Goal: Task Accomplishment & Management: Use online tool/utility

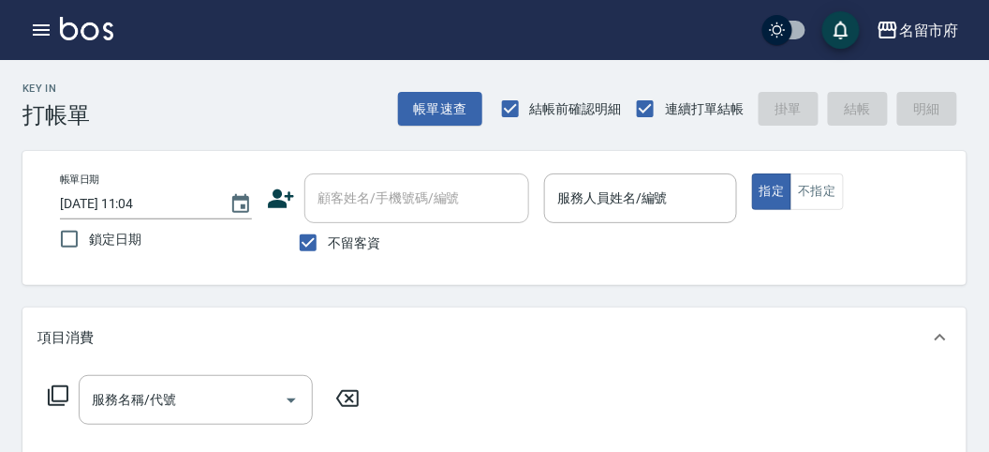
click at [48, 29] on icon "button" at bounding box center [41, 29] width 17 height 11
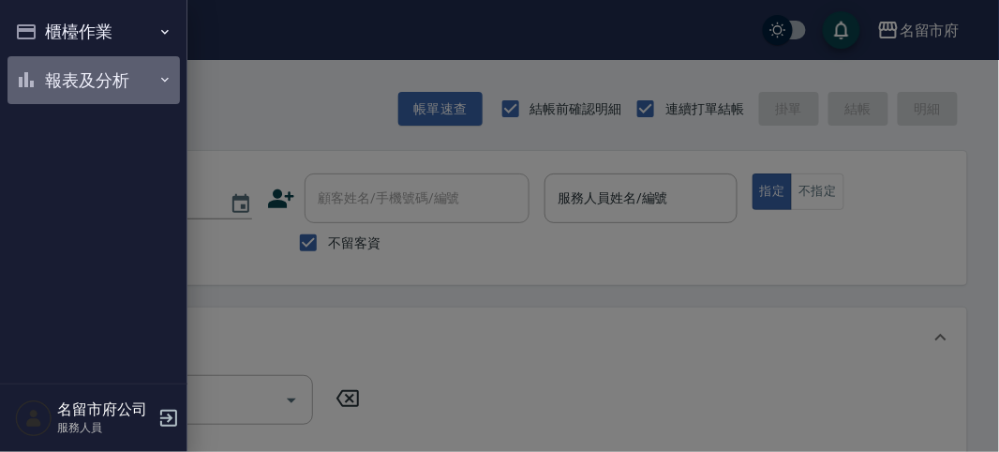
click at [48, 92] on button "報表及分析" at bounding box center [93, 80] width 172 height 49
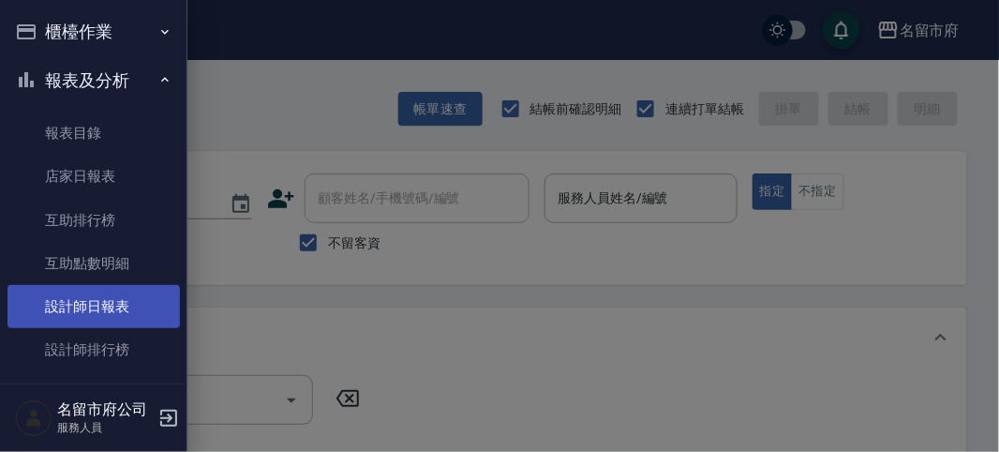
click at [82, 305] on link "設計師日報表" at bounding box center [93, 306] width 172 height 43
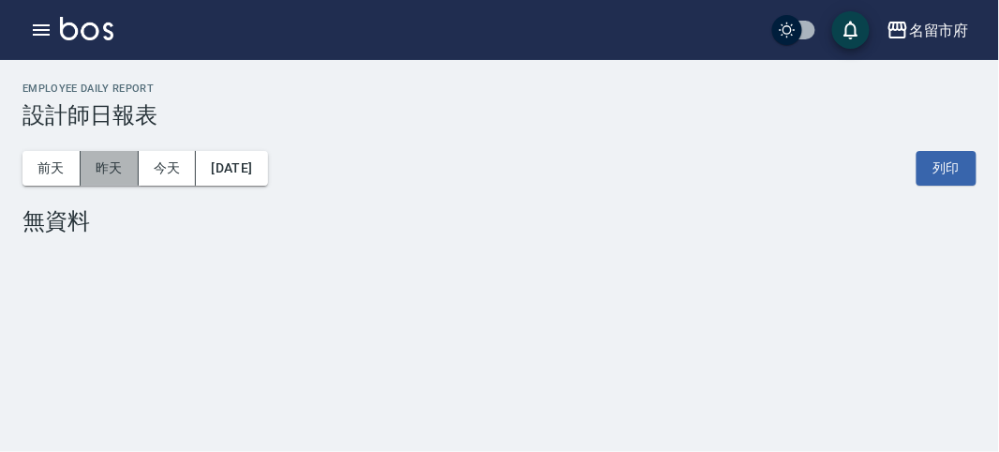
click at [122, 178] on button "昨天" at bounding box center [110, 168] width 58 height 35
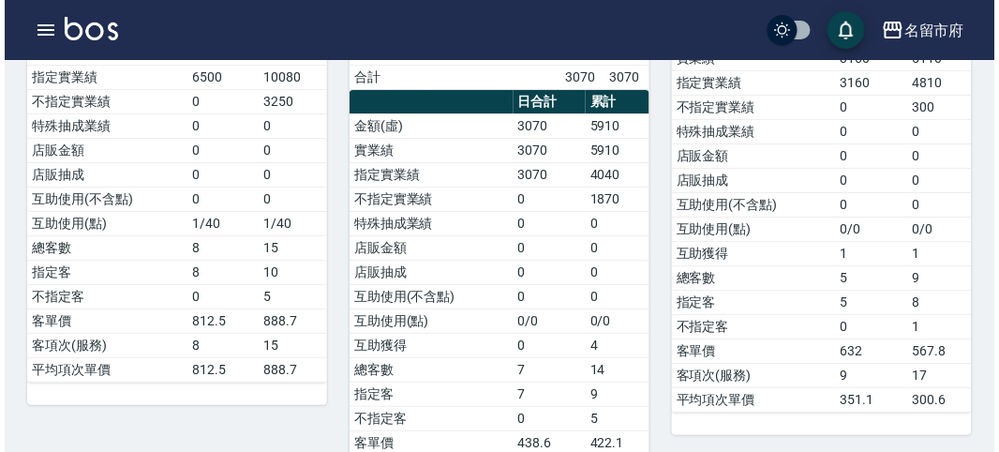
scroll to position [1404, 0]
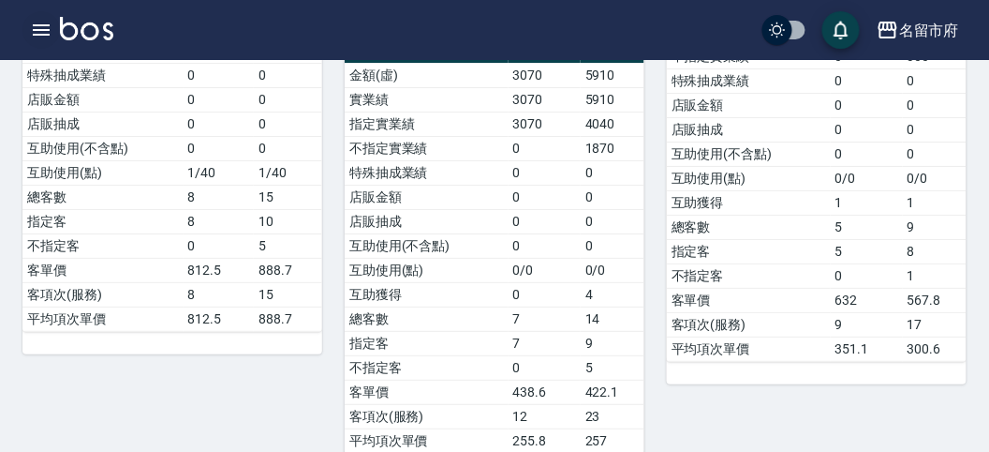
click at [40, 33] on icon "button" at bounding box center [41, 30] width 22 height 22
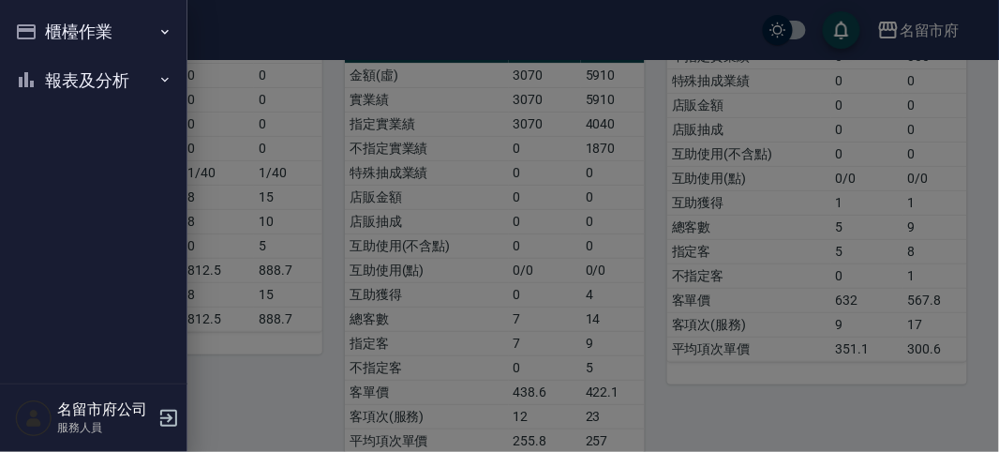
drag, startPoint x: 70, startPoint y: 106, endPoint x: 67, endPoint y: 90, distance: 16.4
click at [70, 100] on ul "櫃檯作業 打帳單 帳單列表 現金收支登錄 高階收支登錄 材料自購登錄 每日結帳 報表及分析 報表目錄 店家日報表 互助排行榜 互助點數明細 設計師日報表 設計…" at bounding box center [93, 56] width 172 height 112
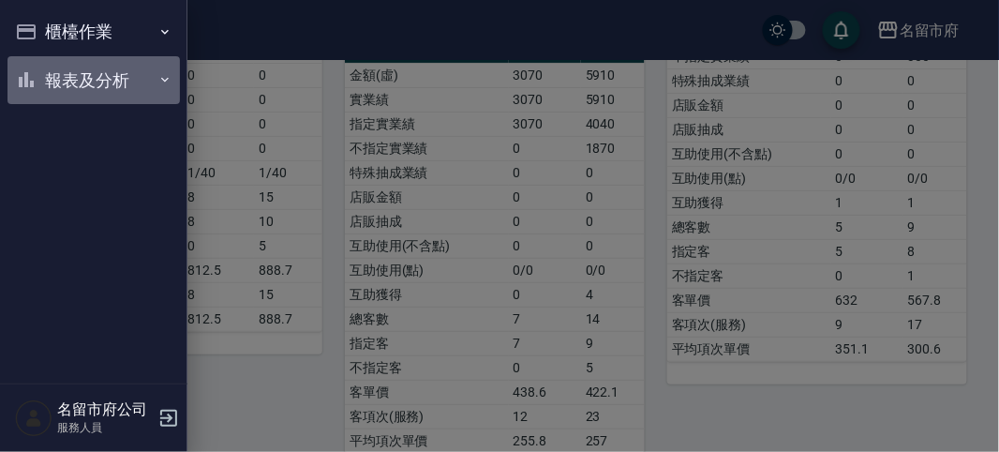
click at [67, 89] on button "報表及分析" at bounding box center [93, 80] width 172 height 49
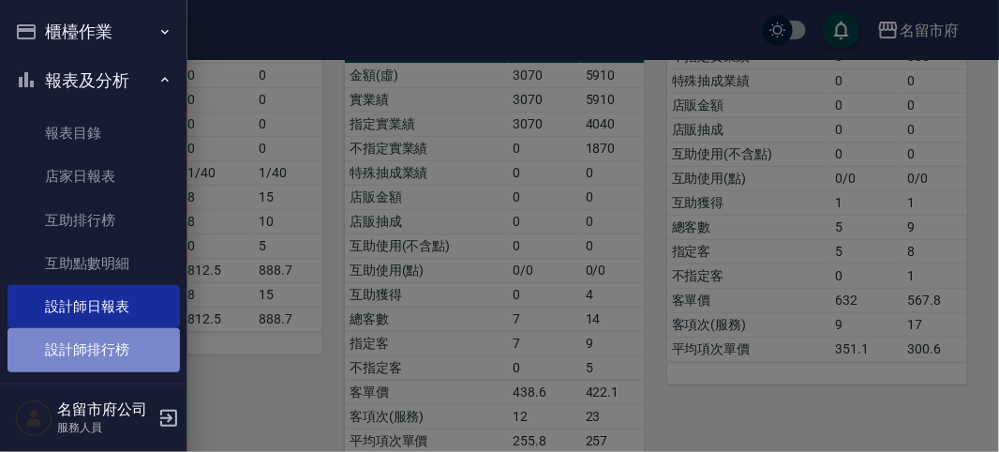
click at [111, 356] on link "設計師排行榜" at bounding box center [93, 349] width 172 height 43
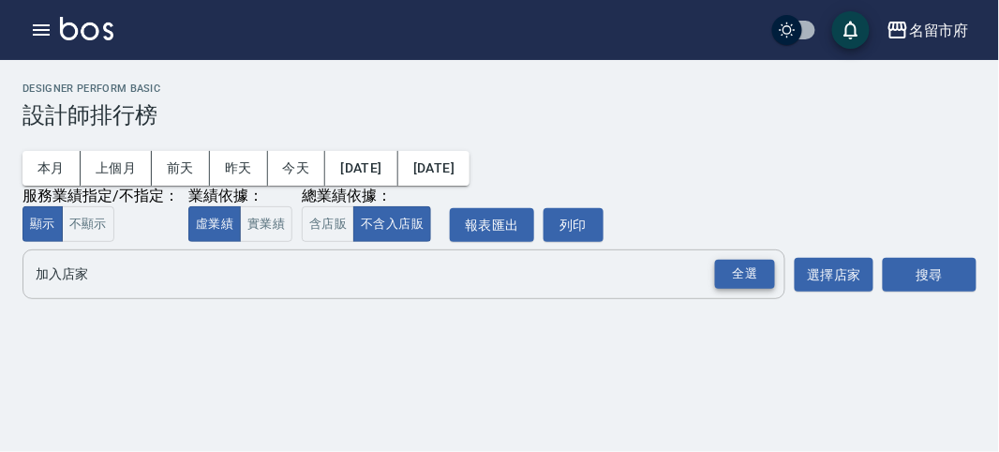
click at [763, 282] on div "全選" at bounding box center [745, 274] width 60 height 29
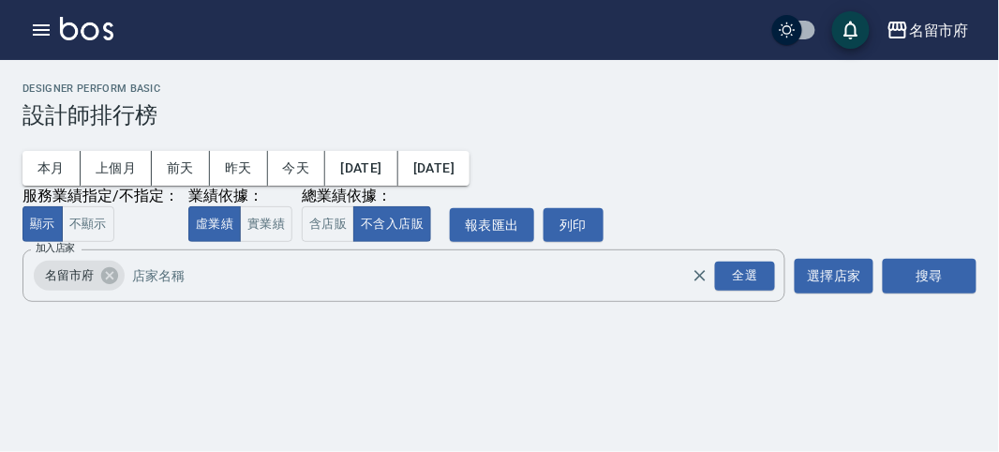
click at [876, 293] on div "加入店家 名留市府 全選 加入店家 選擇店家 搜尋" at bounding box center [499, 275] width 954 height 52
click at [901, 281] on button "搜尋" at bounding box center [930, 276] width 94 height 35
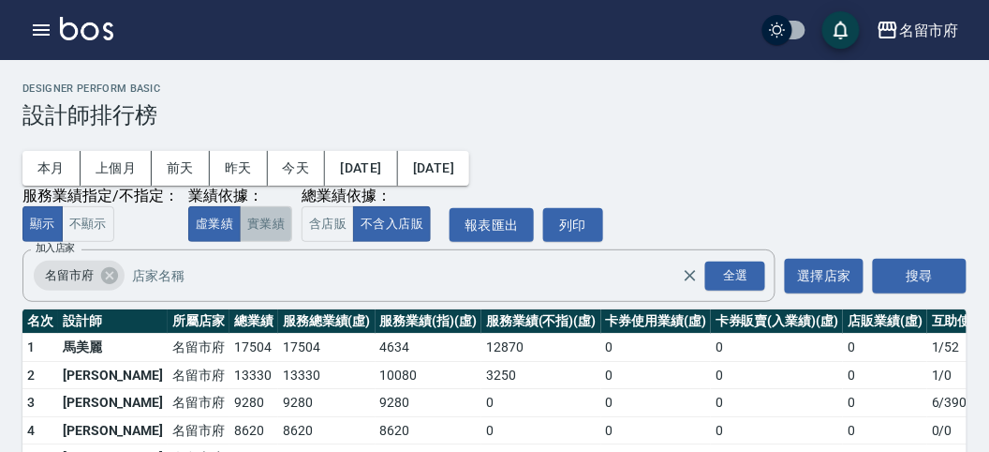
drag, startPoint x: 265, startPoint y: 218, endPoint x: 353, endPoint y: 222, distance: 88.2
click at [268, 218] on button "實業績" at bounding box center [266, 224] width 52 height 37
click at [319, 219] on button "含店販" at bounding box center [328, 224] width 52 height 37
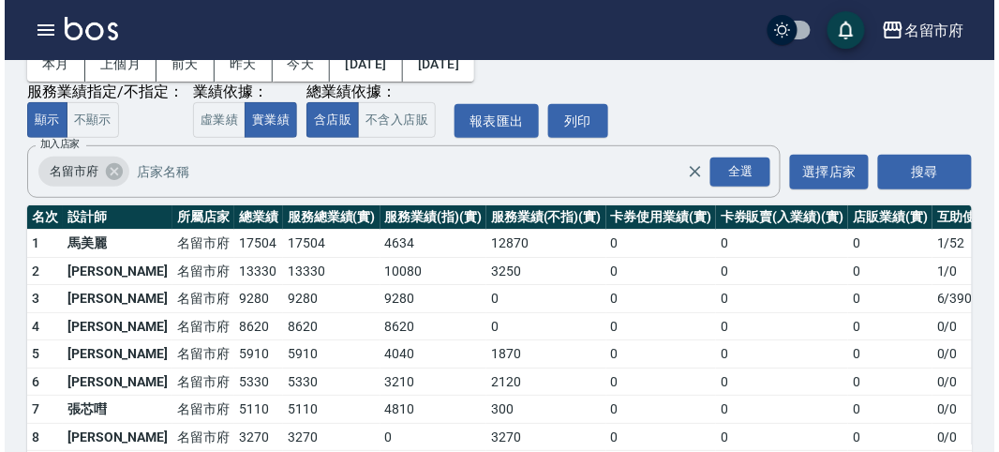
scroll to position [164, 0]
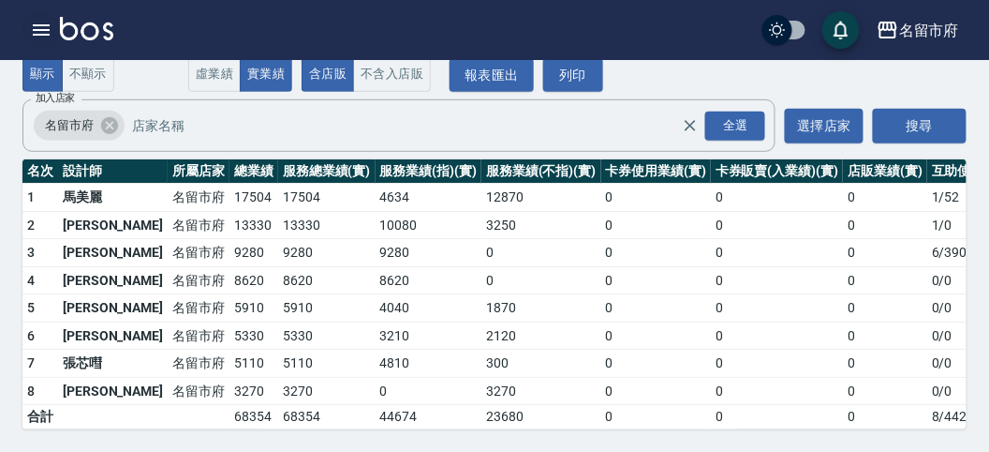
click at [45, 28] on icon "button" at bounding box center [41, 30] width 22 height 22
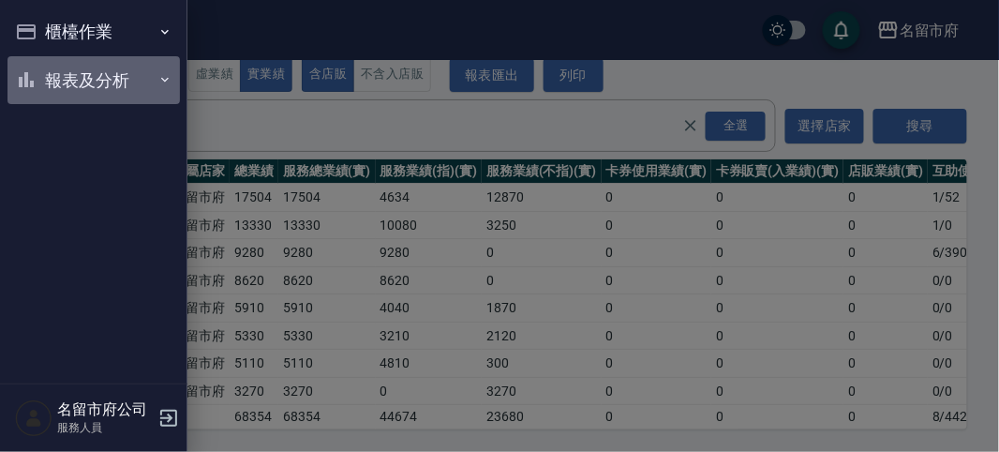
click at [76, 77] on button "報表及分析" at bounding box center [93, 80] width 172 height 49
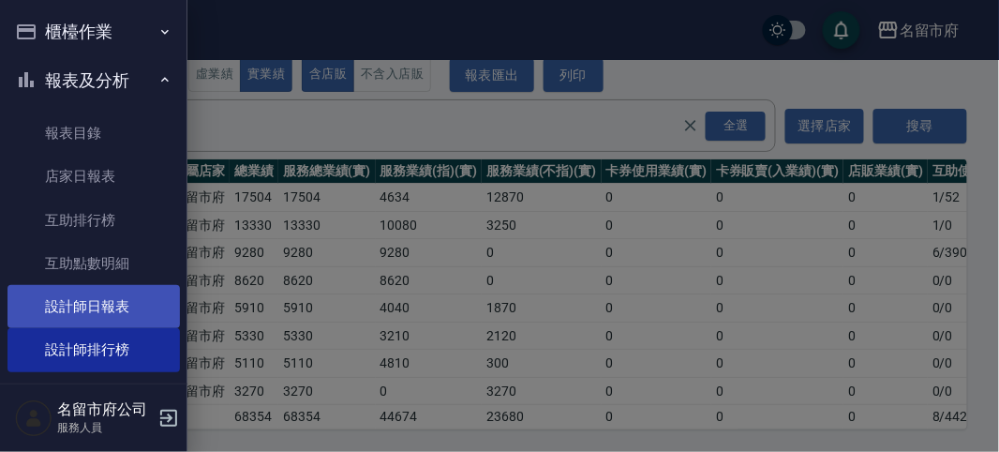
click at [97, 314] on link "設計師日報表" at bounding box center [93, 306] width 172 height 43
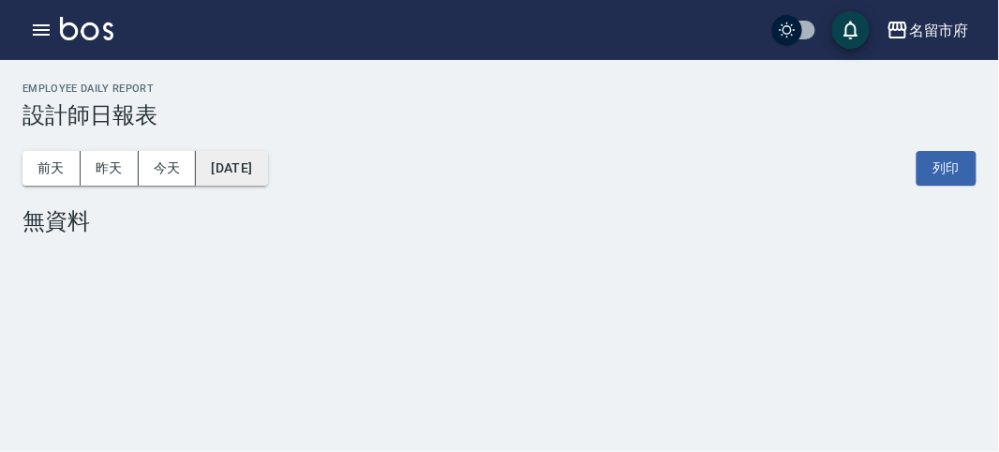
click at [259, 164] on button "[DATE]" at bounding box center [231, 168] width 71 height 35
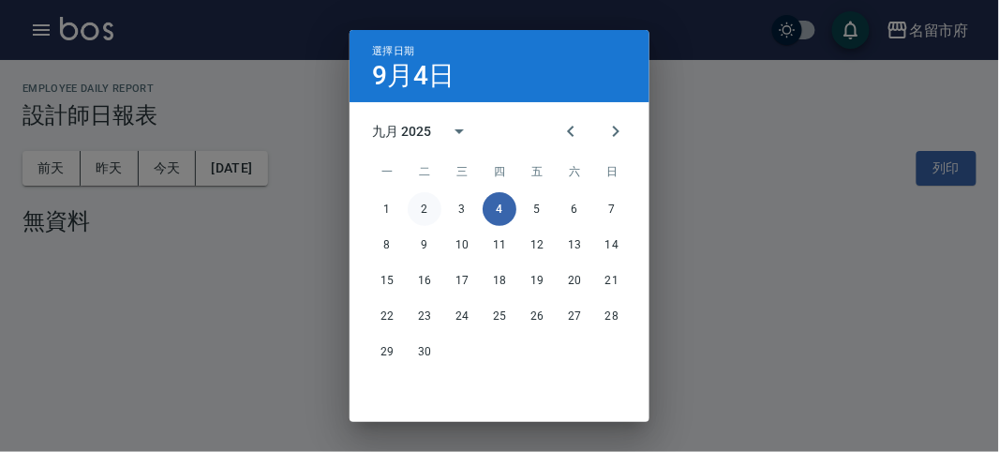
click at [424, 206] on button "2" at bounding box center [425, 209] width 34 height 34
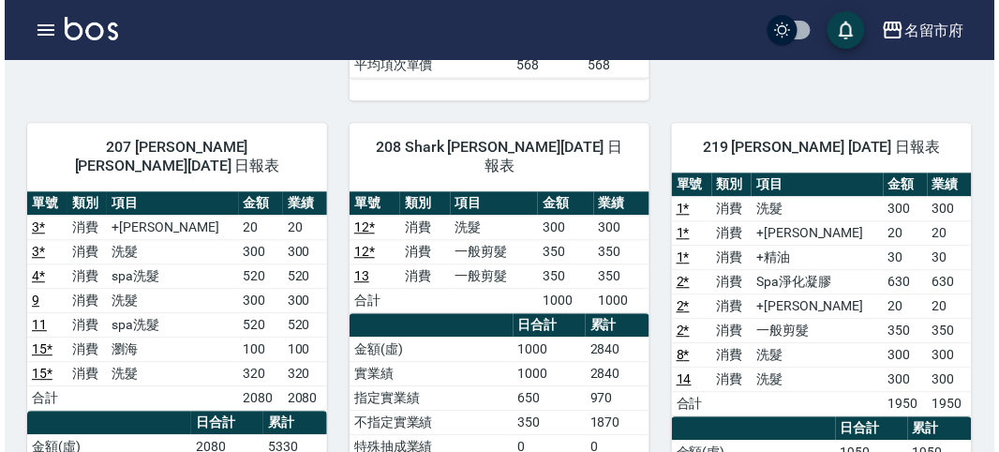
scroll to position [937, 0]
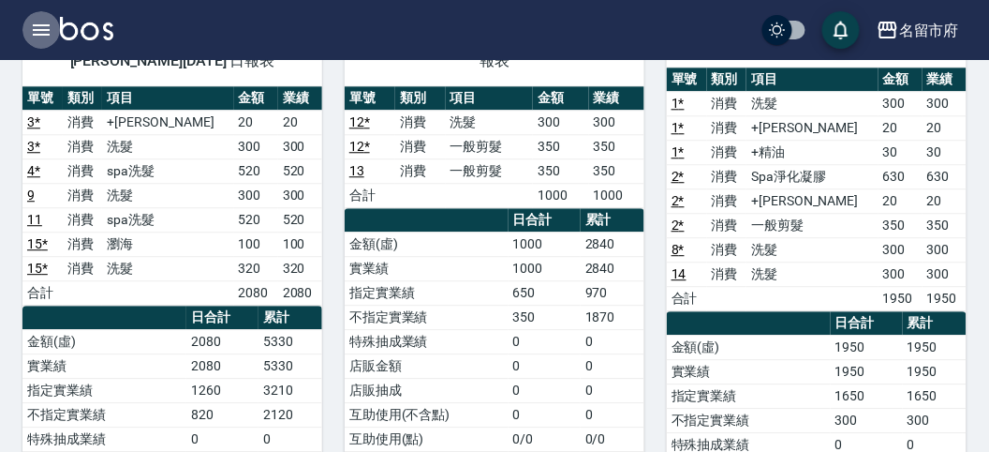
click at [29, 24] on button "button" at bounding box center [40, 29] width 37 height 37
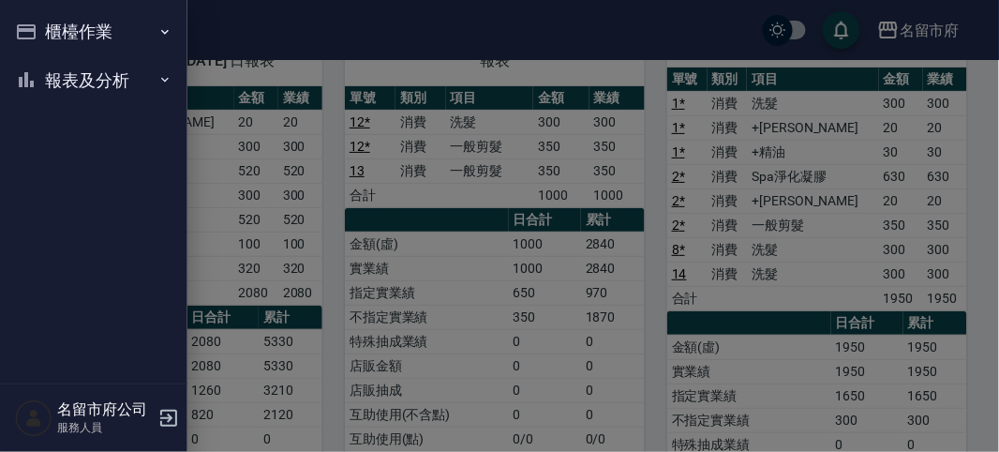
click at [29, 25] on button "櫃檯作業" at bounding box center [93, 31] width 172 height 49
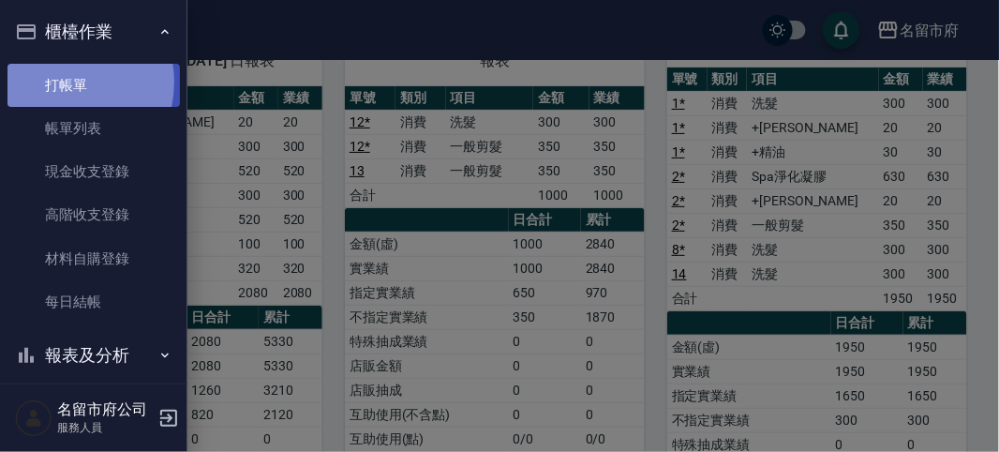
click at [58, 82] on link "打帳單" at bounding box center [93, 85] width 172 height 43
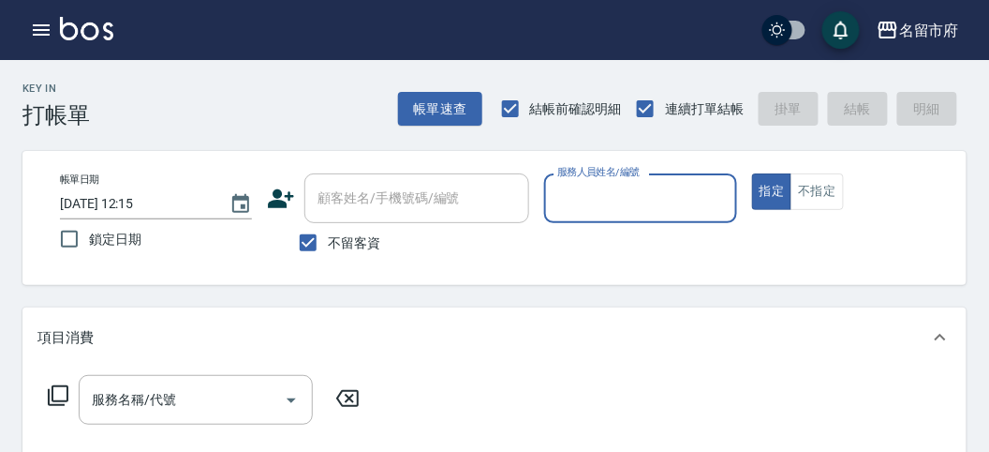
click at [264, 112] on div "Key In 打帳單 帳單速查 結帳前確認明細 連續打單結帳 掛單 結帳 明細" at bounding box center [483, 94] width 967 height 68
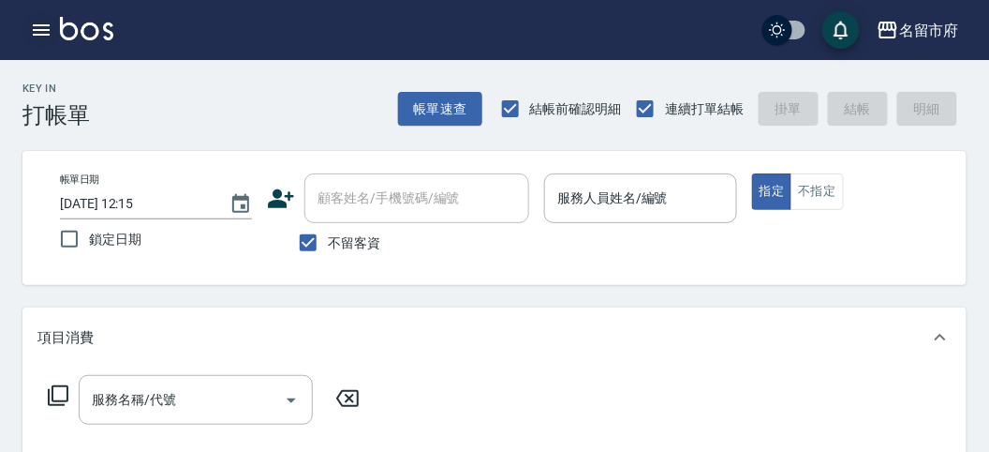
click at [38, 35] on icon "button" at bounding box center [41, 29] width 17 height 11
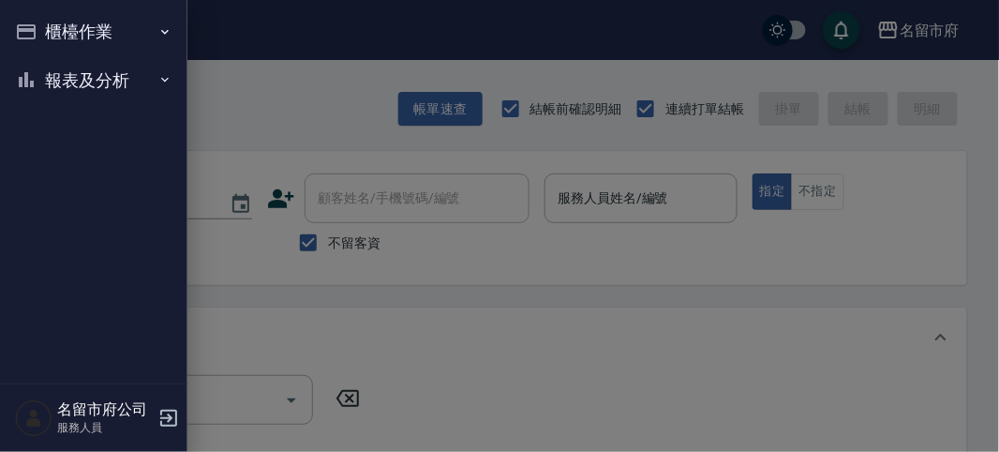
click at [49, 64] on button "報表及分析" at bounding box center [93, 80] width 172 height 49
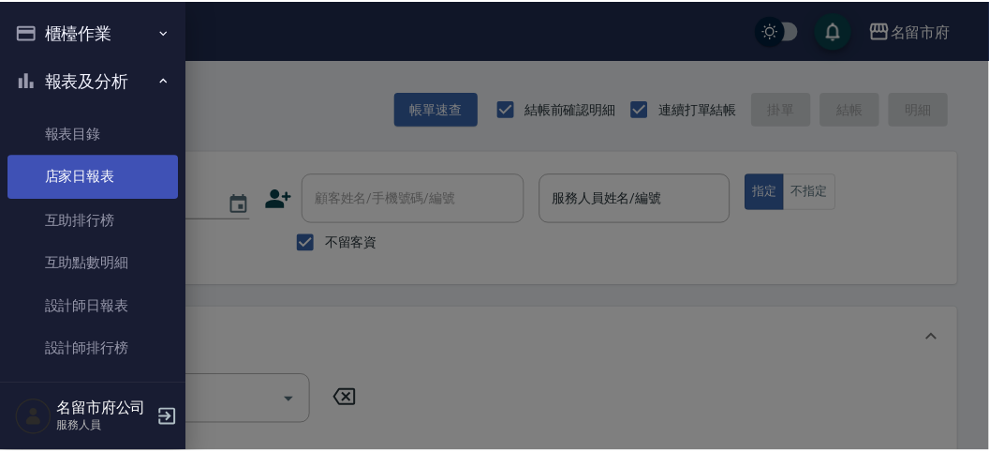
scroll to position [61, 0]
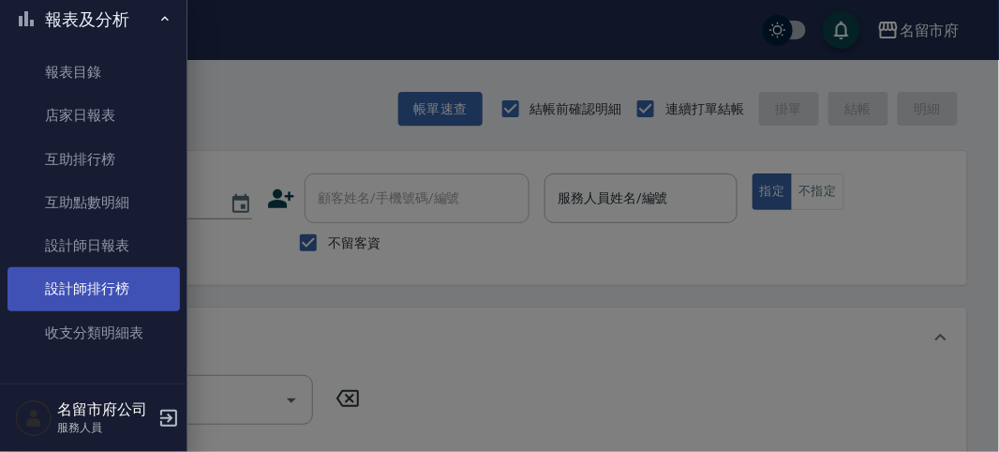
click at [125, 285] on link "設計師排行榜" at bounding box center [93, 288] width 172 height 43
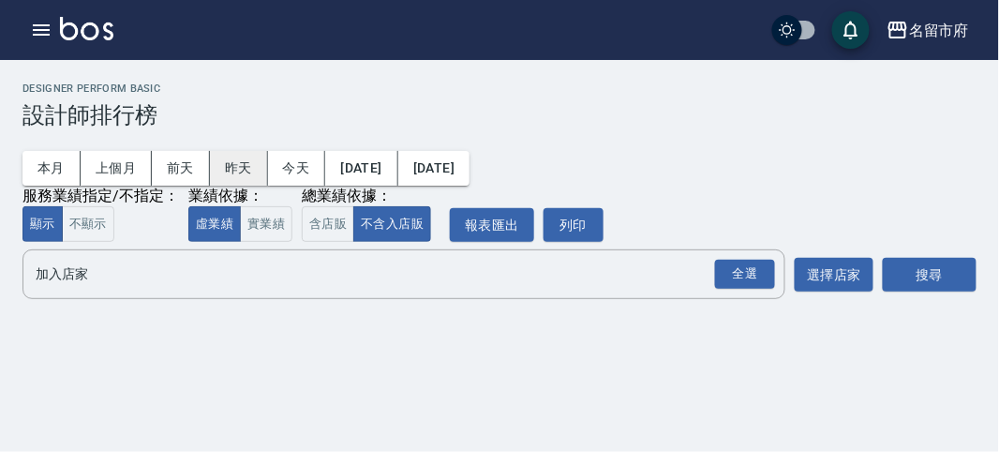
click at [241, 171] on button "昨天" at bounding box center [239, 168] width 58 height 35
drag, startPoint x: 757, startPoint y: 303, endPoint x: 756, endPoint y: 291, distance: 11.3
click at [756, 303] on div "名留市府 [DATE] - [DATE] 設計師排行榜 列印時間： [DATE][PHONE_NUMBER]:17 Designer Perform Basi…" at bounding box center [499, 194] width 999 height 269
click at [756, 275] on div "全選" at bounding box center [745, 274] width 60 height 29
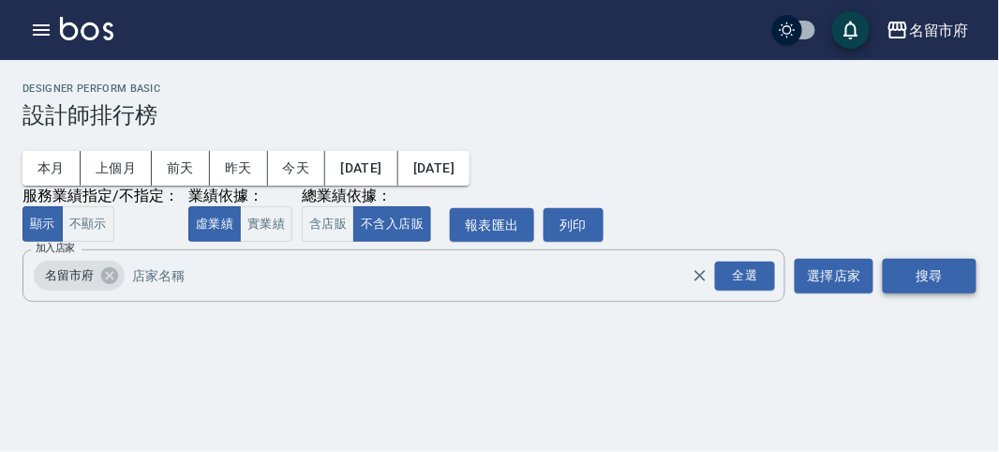
click at [906, 266] on button "搜尋" at bounding box center [930, 276] width 94 height 35
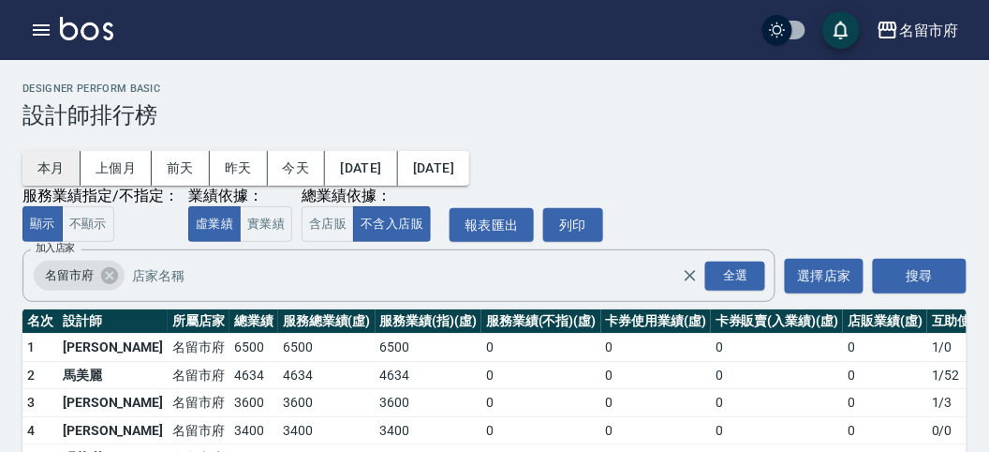
click at [62, 176] on button "本月" at bounding box center [51, 168] width 58 height 35
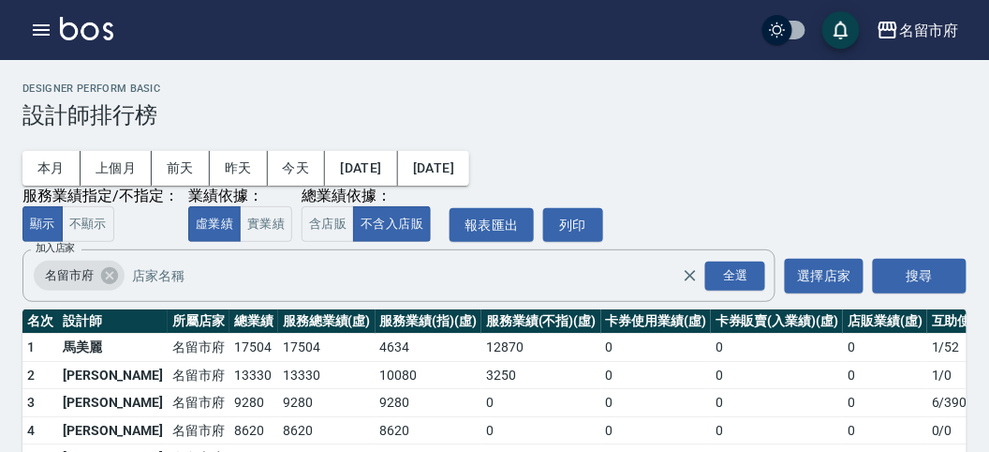
scroll to position [164, 0]
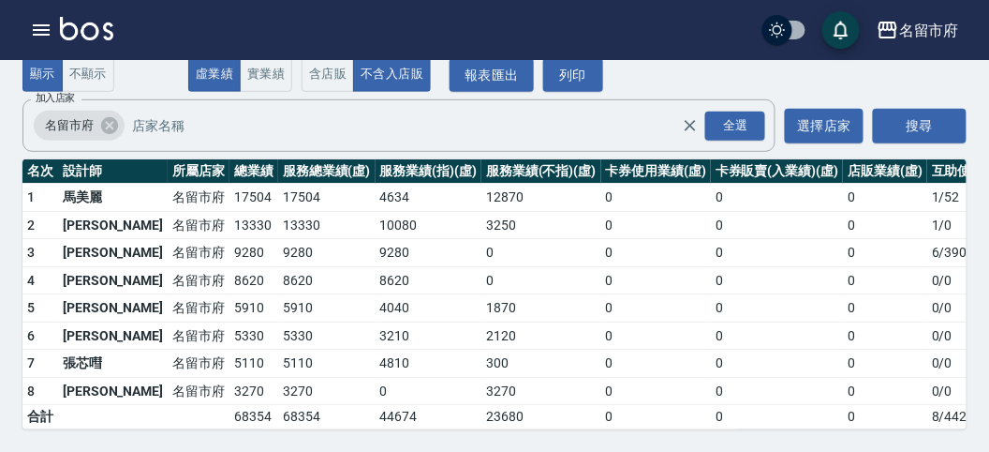
click at [90, 38] on img at bounding box center [86, 28] width 53 height 23
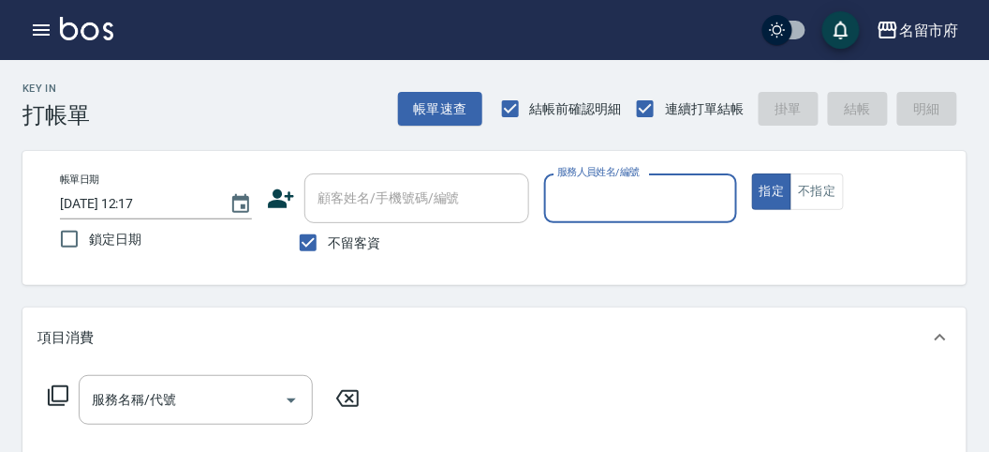
click at [54, 386] on icon at bounding box center [58, 395] width 21 height 21
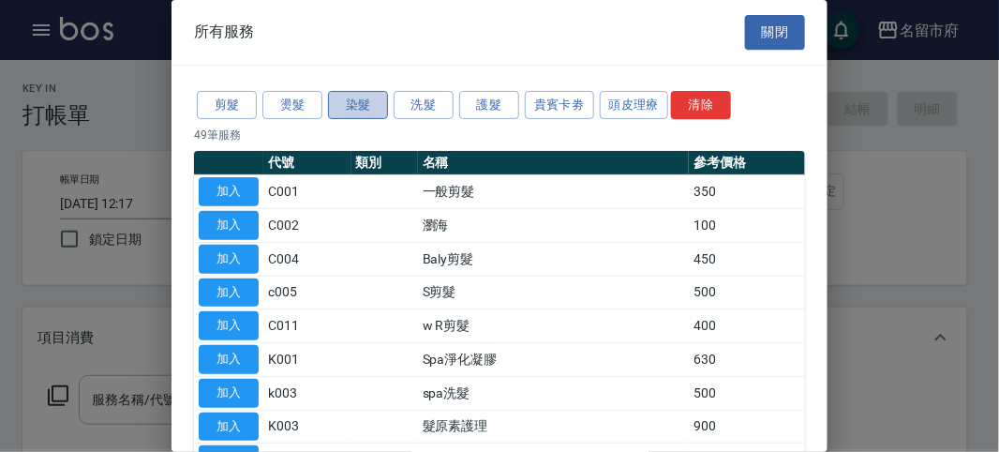
click at [362, 107] on button "染髮" at bounding box center [358, 105] width 60 height 29
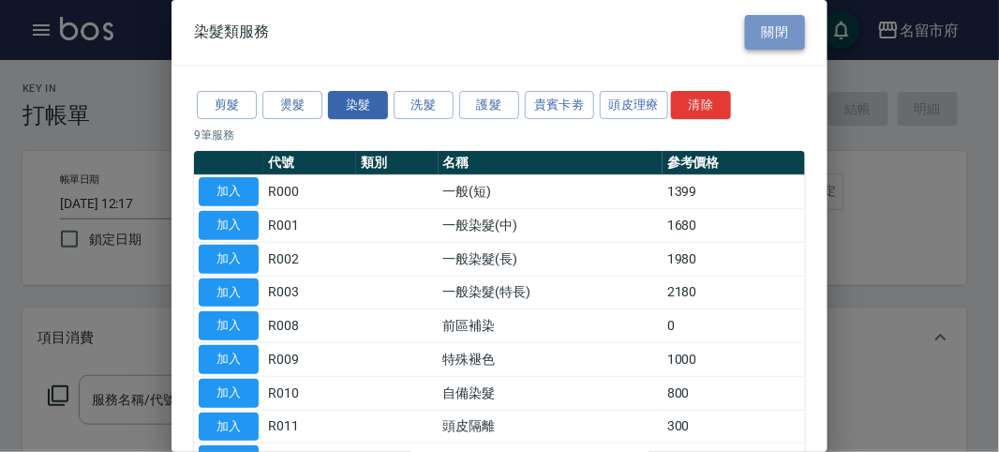
click at [748, 35] on button "關閉" at bounding box center [775, 32] width 60 height 35
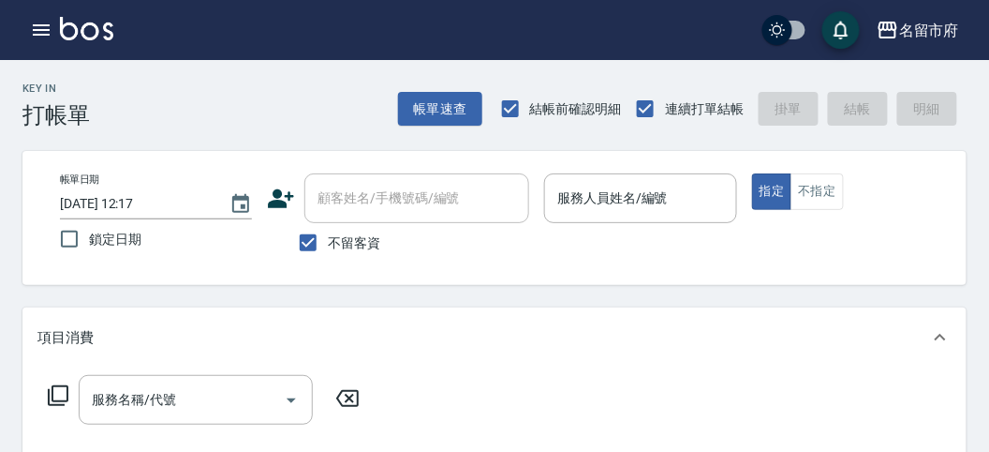
click at [908, 171] on div "帳單日期 [DATE] 12:17 鎖定日期 顧客姓名/手機號碼/編號 顧客姓名/手機號碼/編號 不留客資 服務人員姓名/編號 服務人員姓名/編號 指定 不指定" at bounding box center [494, 218] width 944 height 134
click at [574, 185] on div "服務人員姓名/編號 服務人員姓名/編號" at bounding box center [640, 198] width 192 height 50
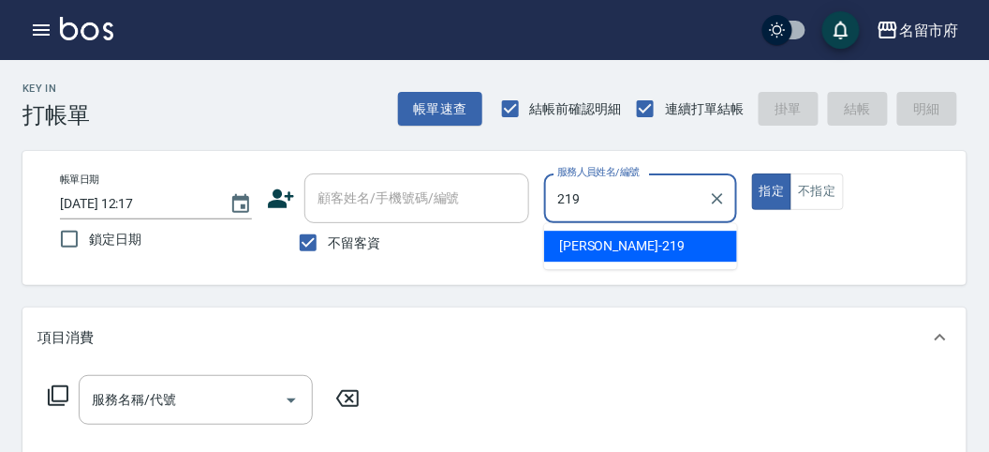
type input "[PERSON_NAME]-219"
type button "true"
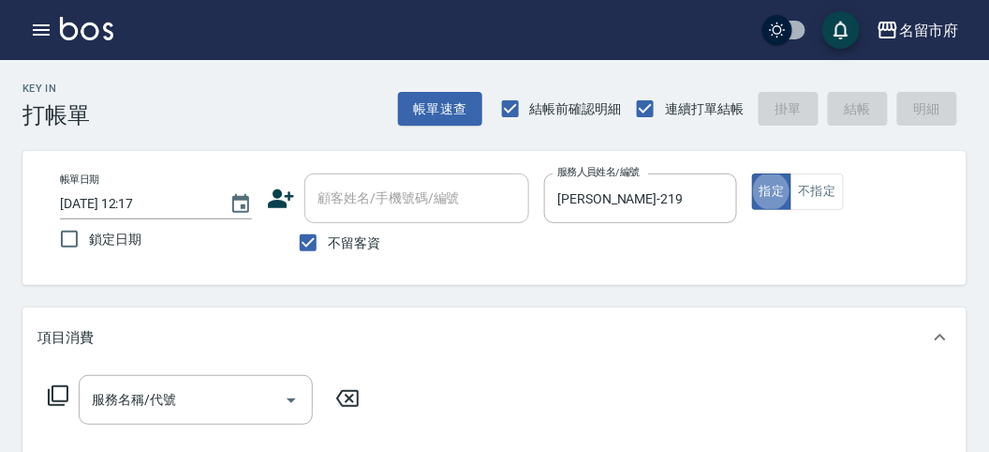
drag, startPoint x: 62, startPoint y: 398, endPoint x: 51, endPoint y: 400, distance: 11.4
click at [51, 400] on icon at bounding box center [58, 395] width 22 height 22
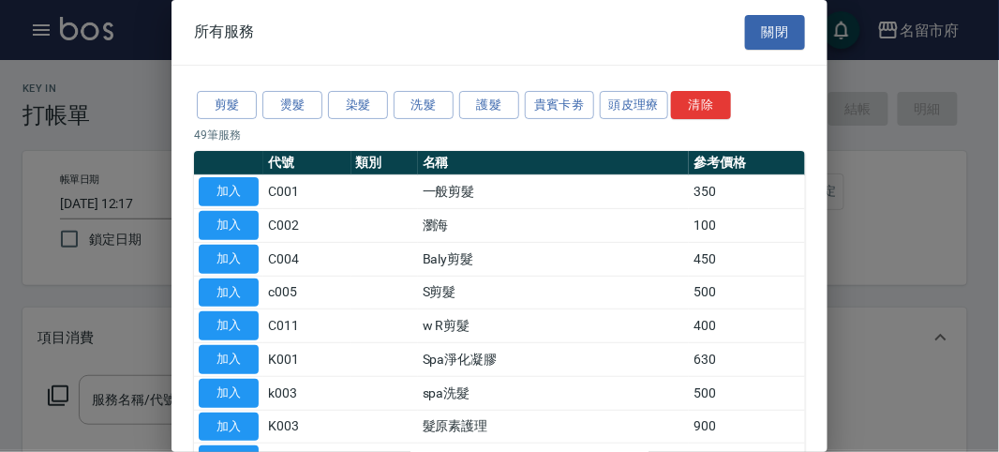
click at [424, 116] on button "洗髮" at bounding box center [424, 105] width 60 height 29
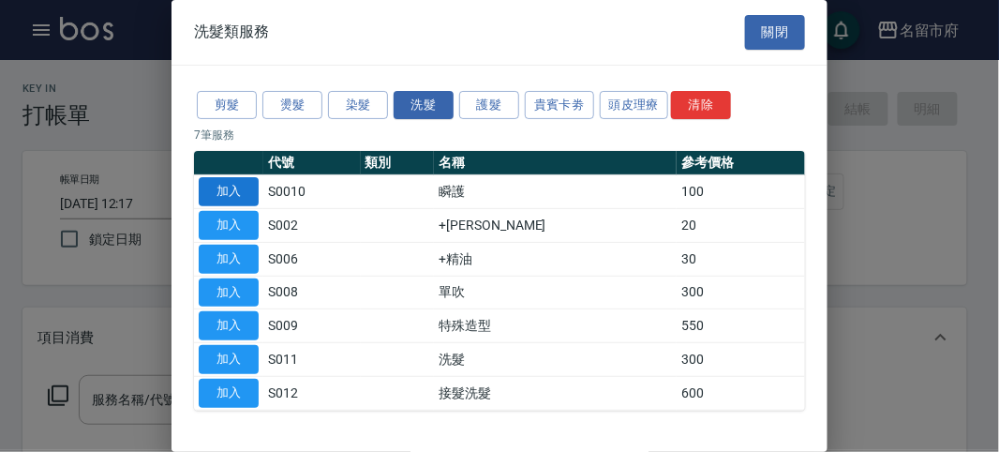
click at [225, 192] on button "加入" at bounding box center [229, 191] width 60 height 29
type input "瞬護(S0010)"
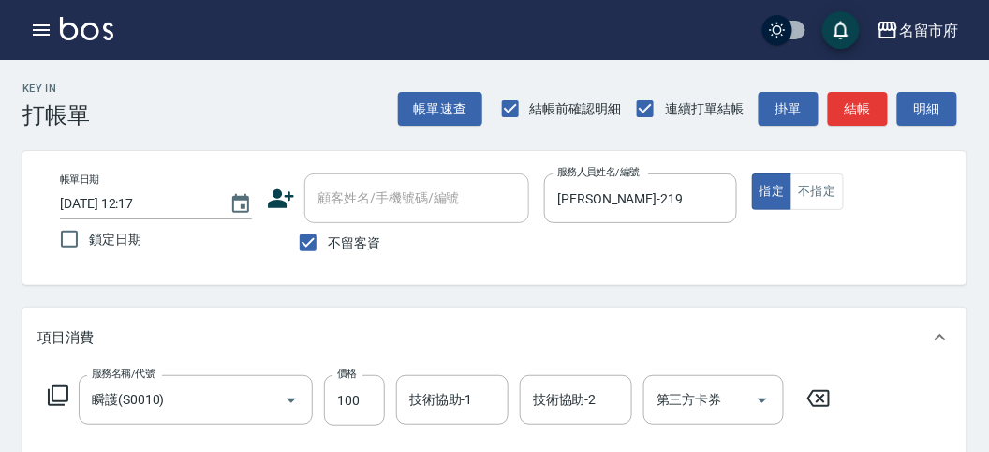
scroll to position [104, 0]
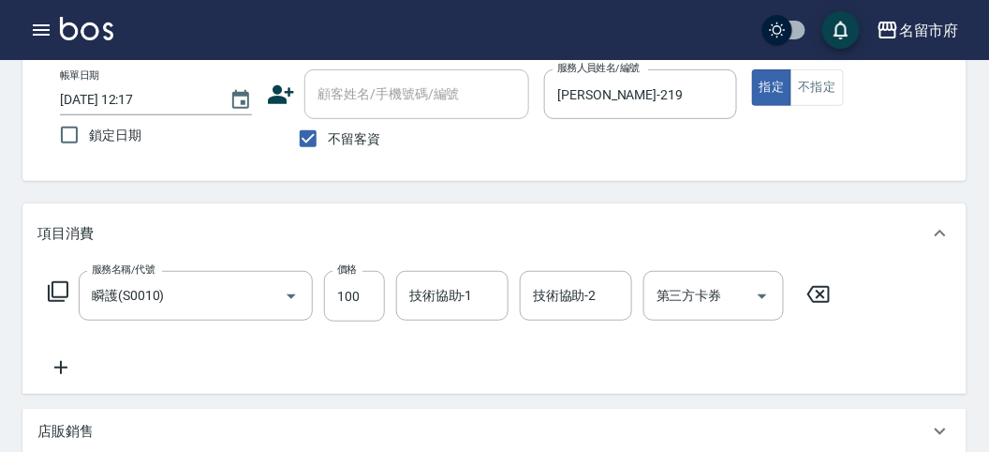
click at [54, 290] on icon at bounding box center [58, 291] width 22 height 22
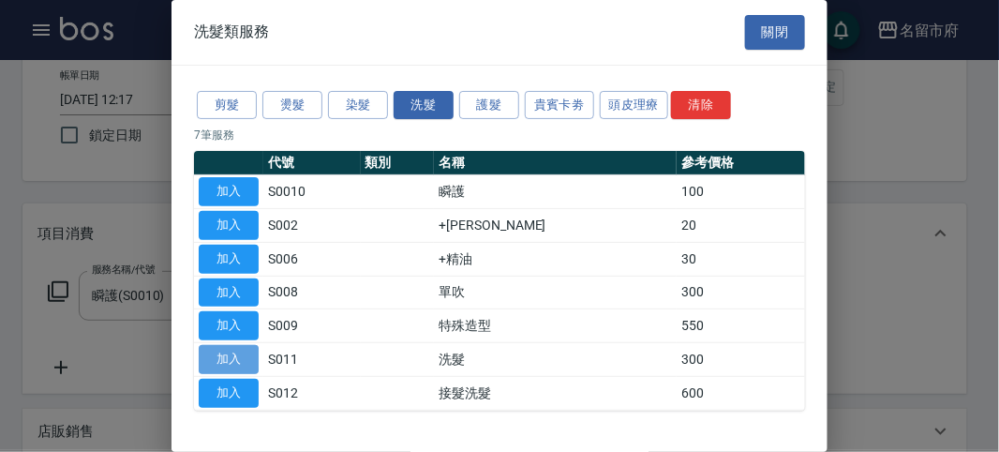
click at [233, 353] on button "加入" at bounding box center [229, 359] width 60 height 29
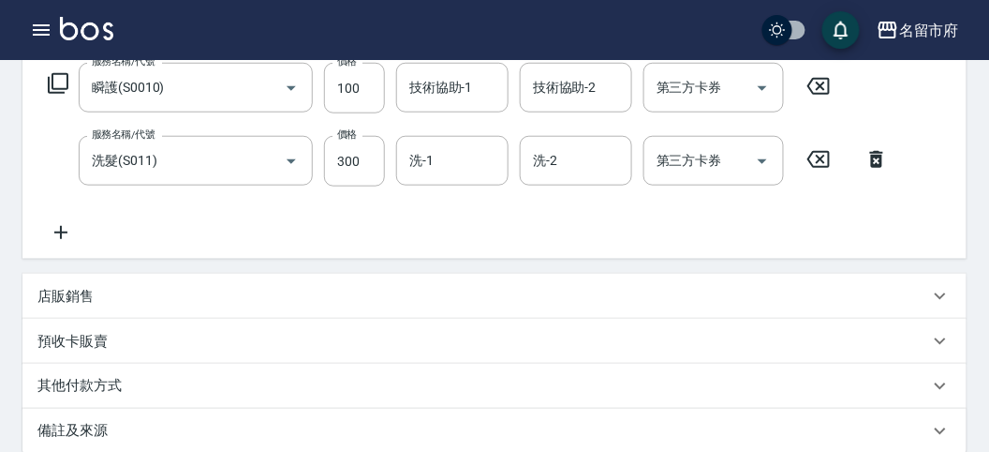
scroll to position [621, 0]
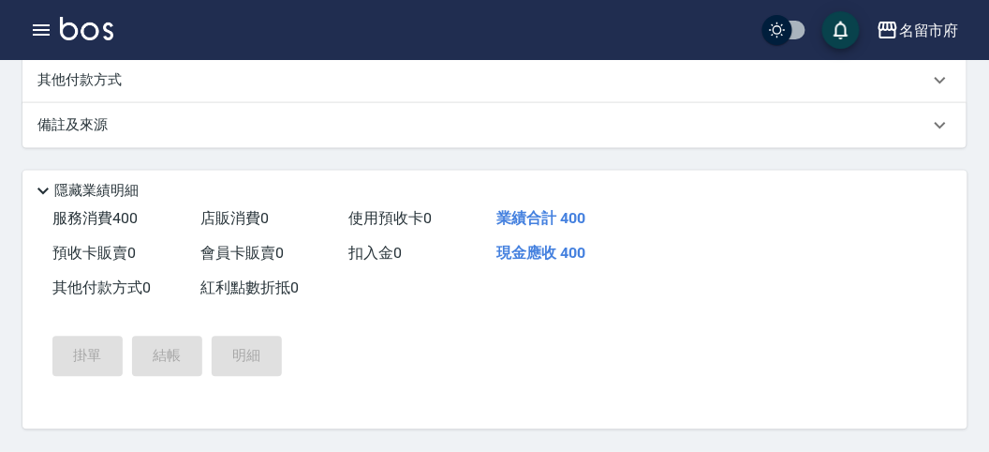
type input "[DATE] 12:40"
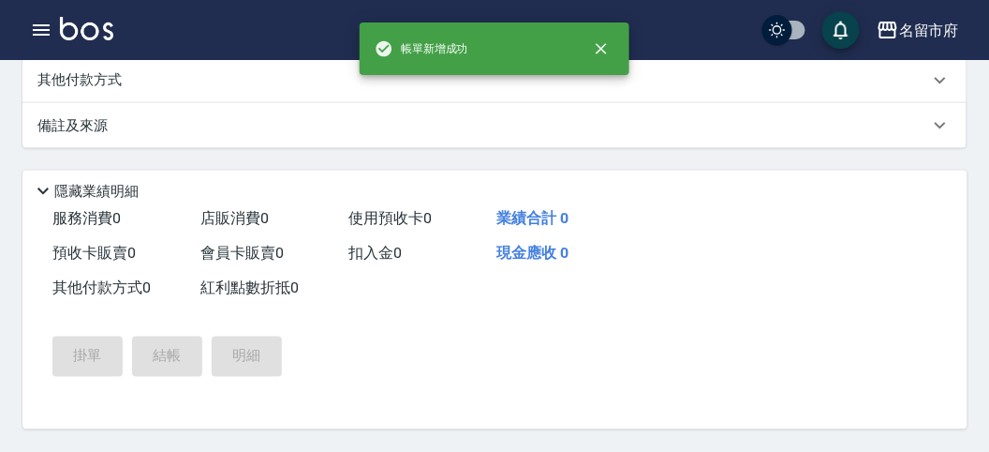
scroll to position [0, 0]
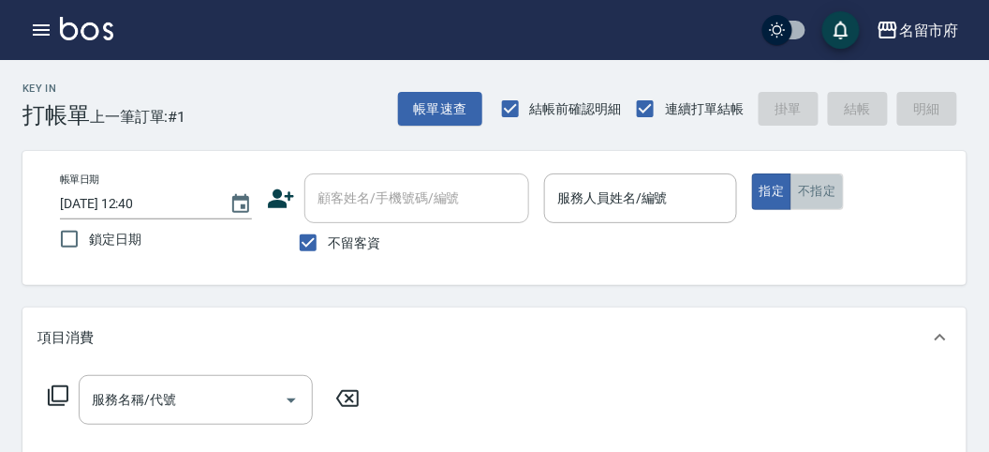
click at [821, 192] on button "不指定" at bounding box center [817, 191] width 52 height 37
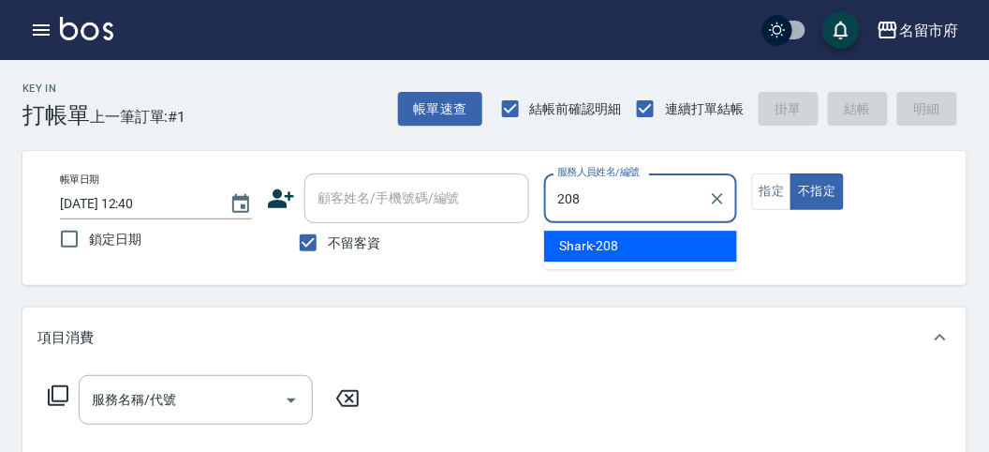
click at [622, 255] on div "Shark -208" at bounding box center [640, 245] width 193 height 31
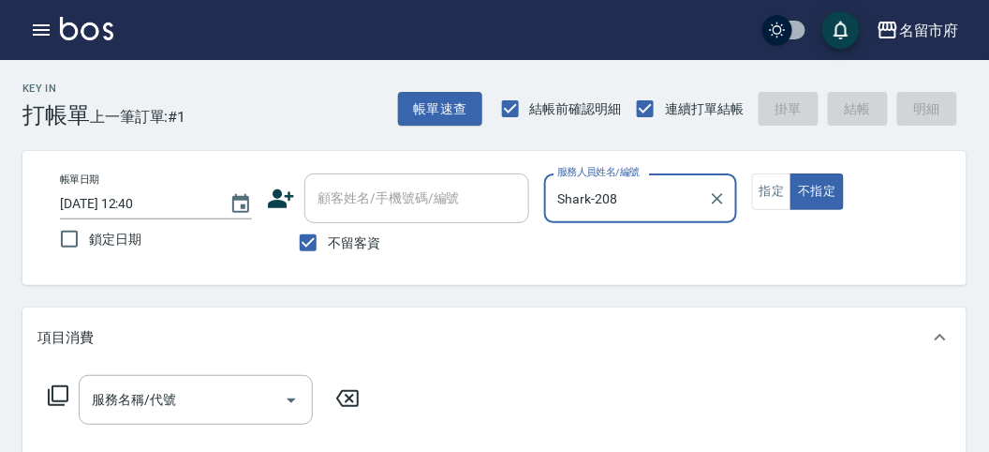
type input "Shark-208"
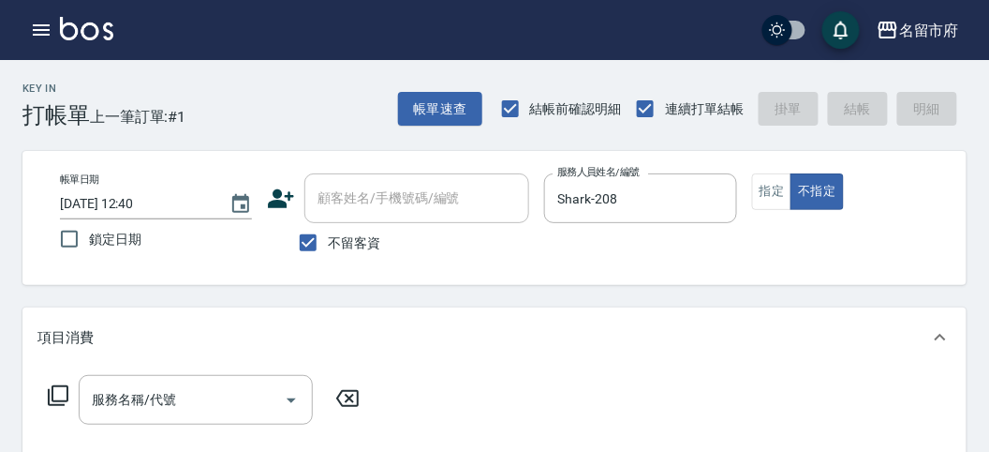
click at [58, 396] on icon at bounding box center [58, 395] width 22 height 22
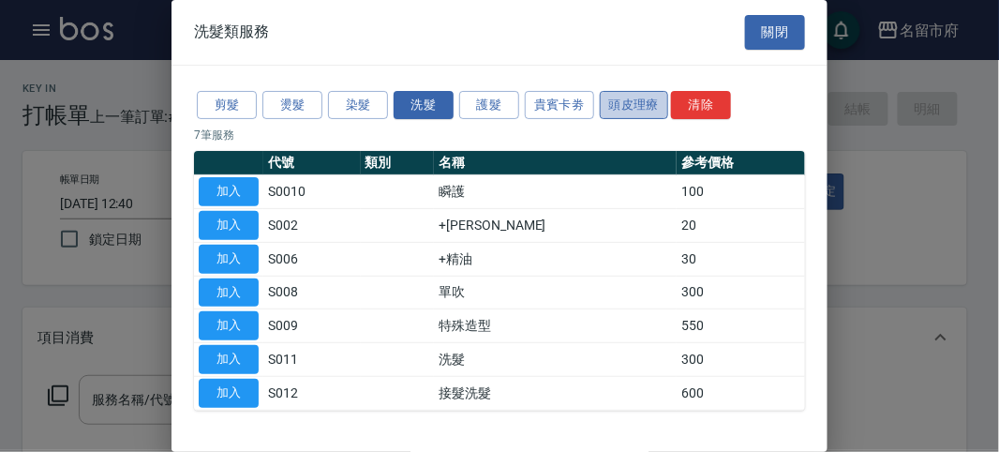
click at [618, 101] on button "頭皮理療" at bounding box center [634, 105] width 69 height 29
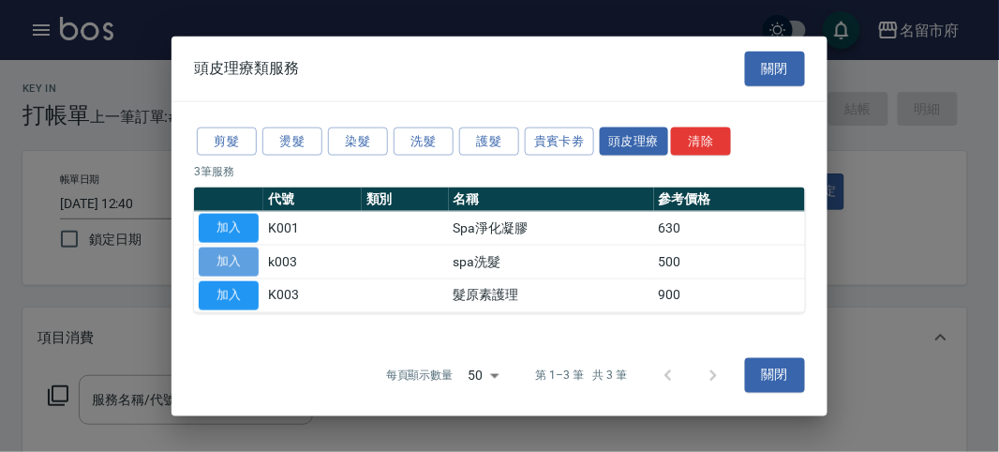
click at [245, 263] on button "加入" at bounding box center [229, 261] width 60 height 29
type input "spa洗髮(k003)"
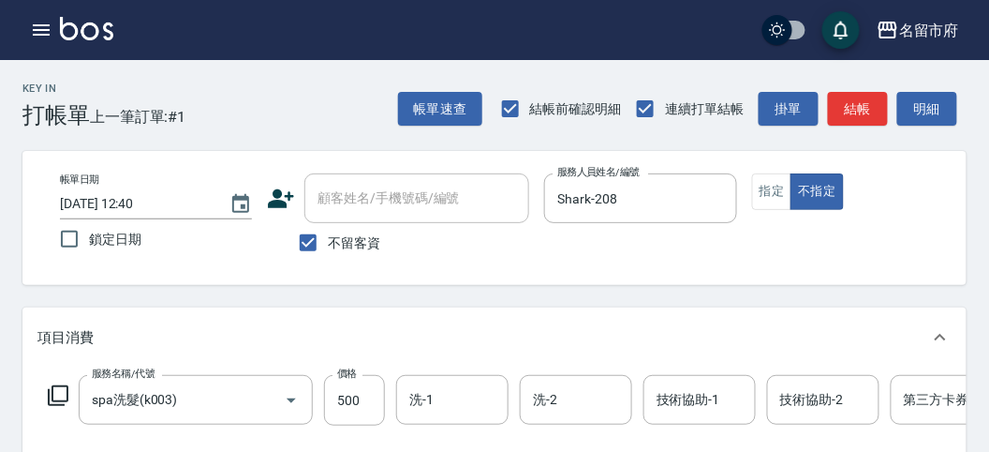
click at [66, 396] on icon at bounding box center [58, 395] width 22 height 22
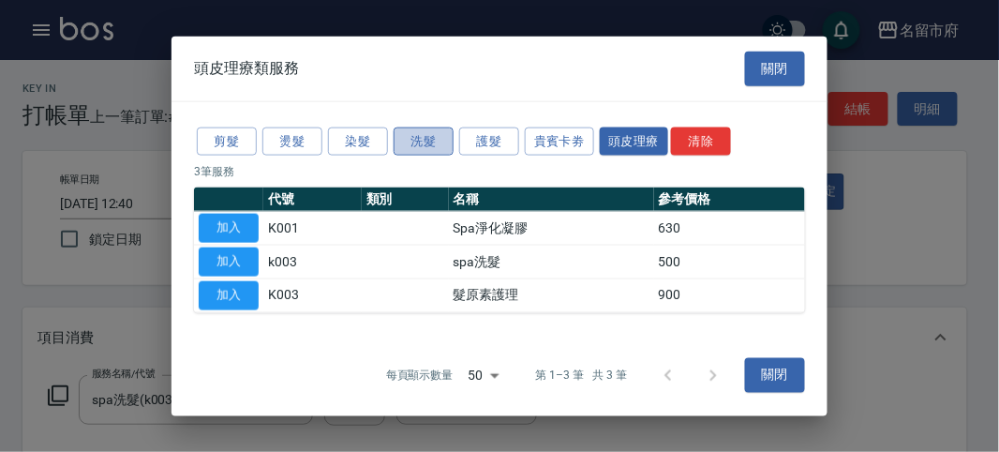
click at [419, 139] on button "洗髮" at bounding box center [424, 140] width 60 height 29
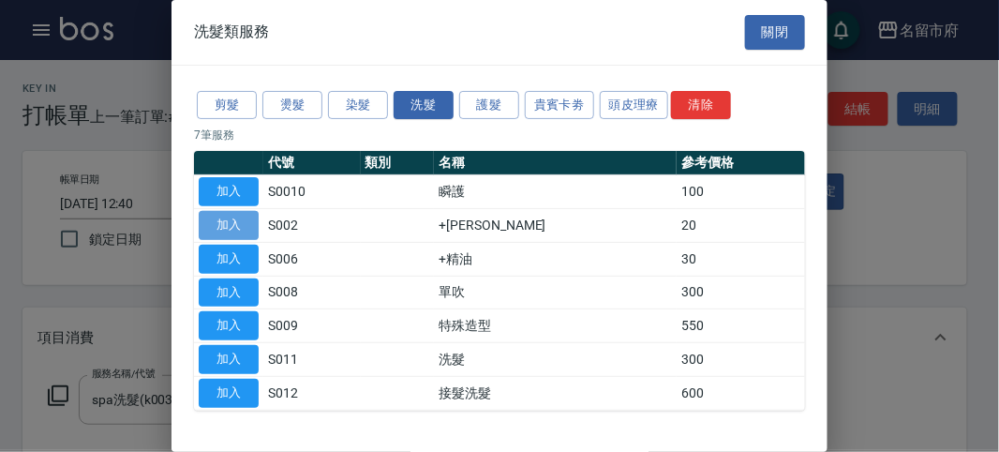
click at [218, 221] on button "加入" at bounding box center [229, 225] width 60 height 29
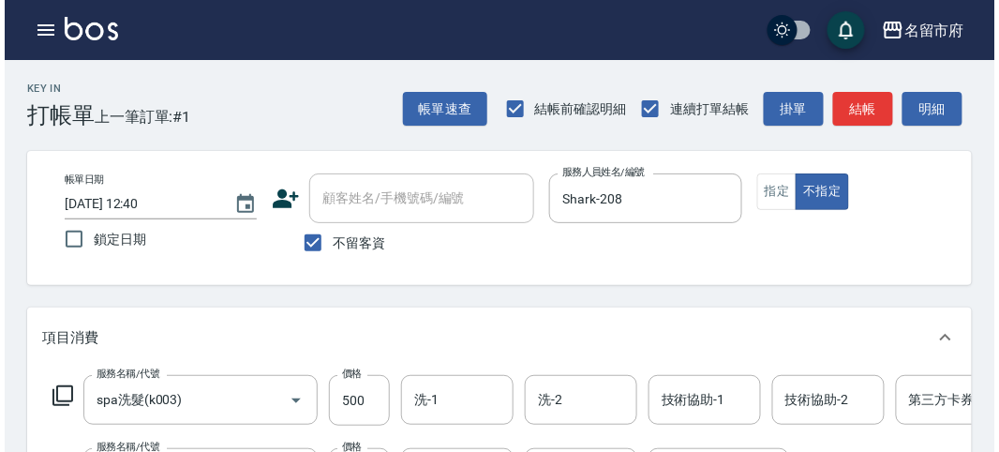
scroll to position [639, 0]
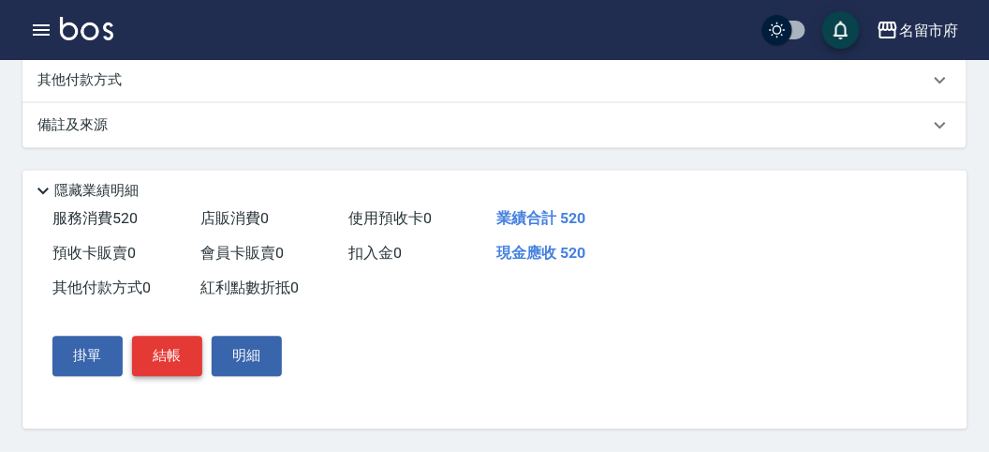
click at [182, 357] on button "結帳" at bounding box center [167, 355] width 70 height 39
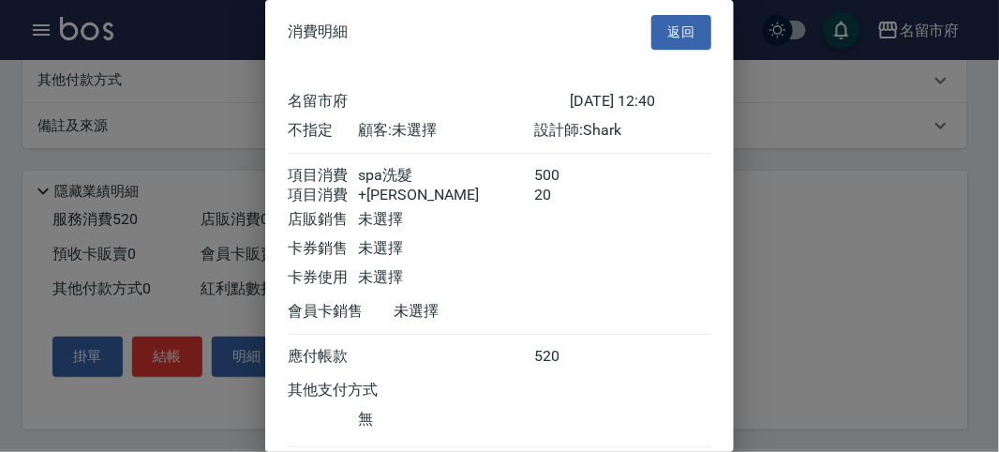
scroll to position [125, 0]
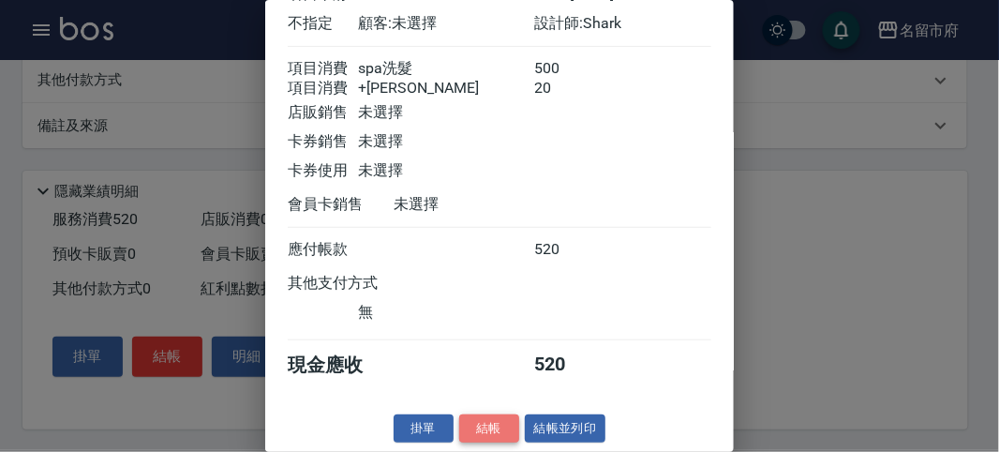
click at [472, 421] on button "結帳" at bounding box center [489, 428] width 60 height 29
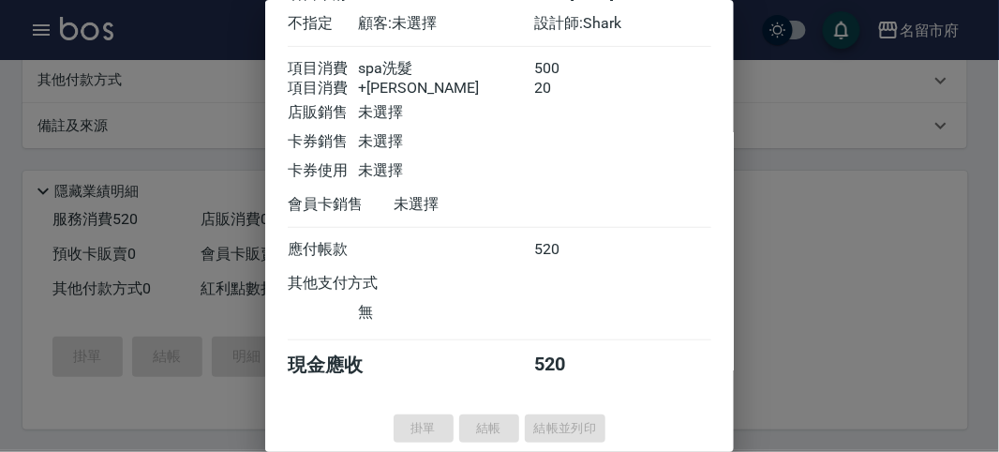
type input "[DATE] 12:44"
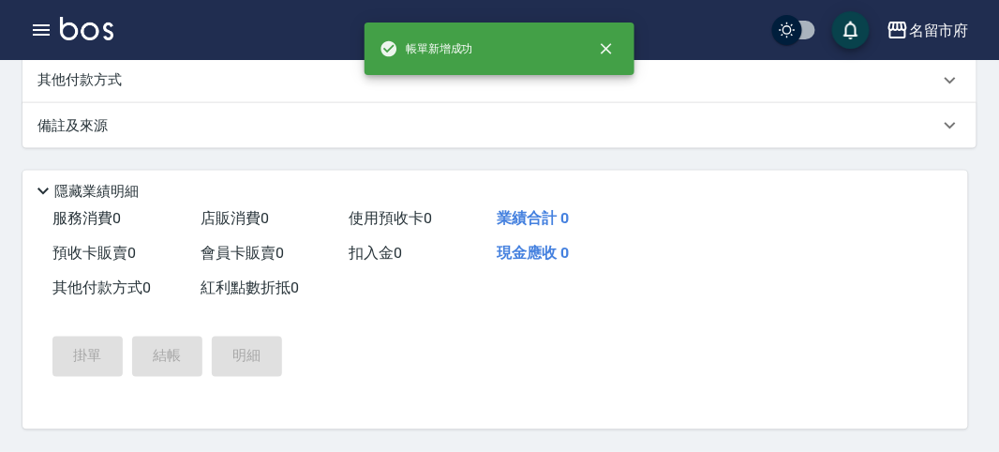
scroll to position [0, 0]
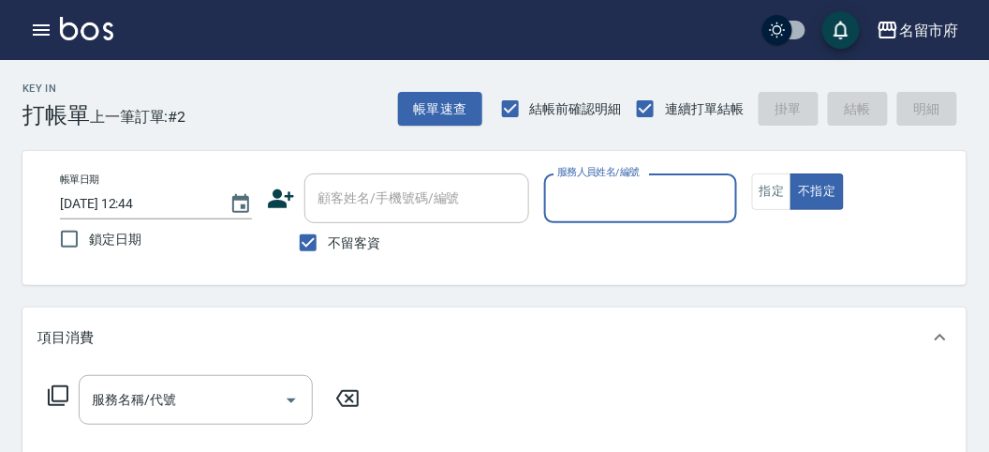
click at [605, 189] on input "服務人員姓名/編號" at bounding box center [640, 198] width 175 height 33
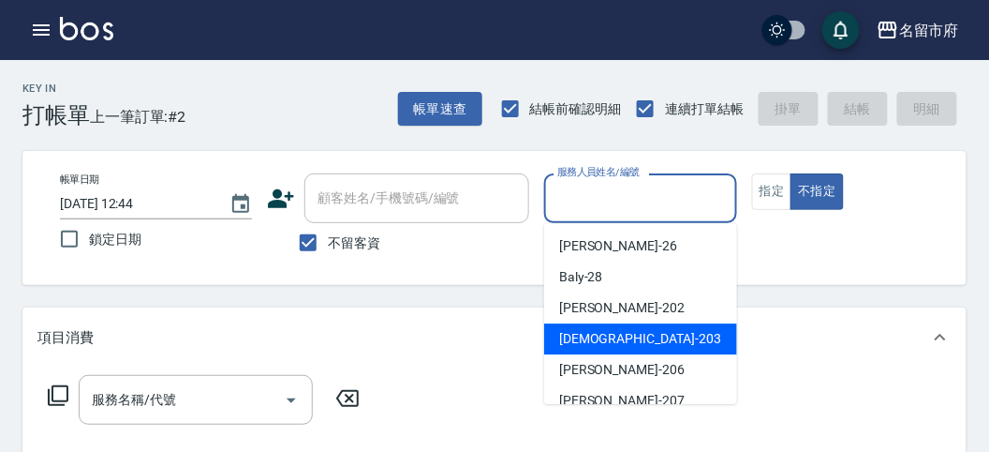
click at [593, 330] on span "聖德 -203" at bounding box center [640, 339] width 162 height 20
type input "聖德-203"
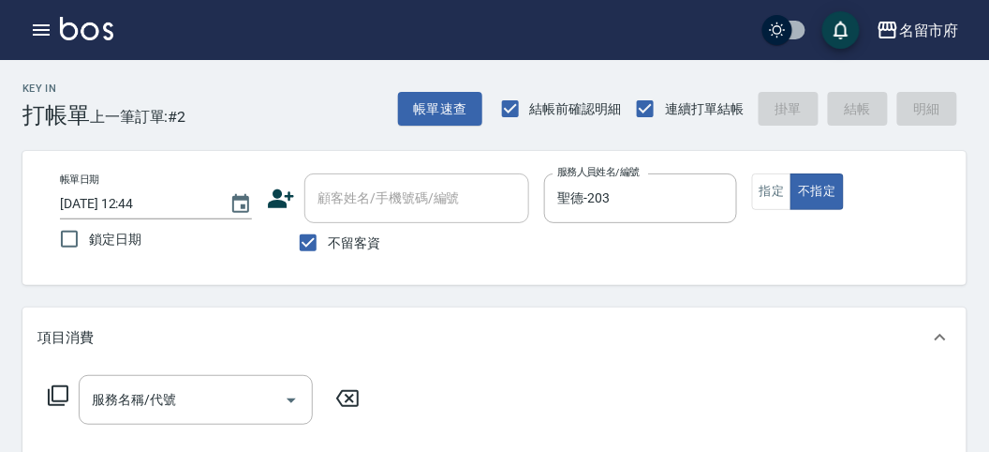
click at [59, 389] on icon at bounding box center [58, 395] width 22 height 22
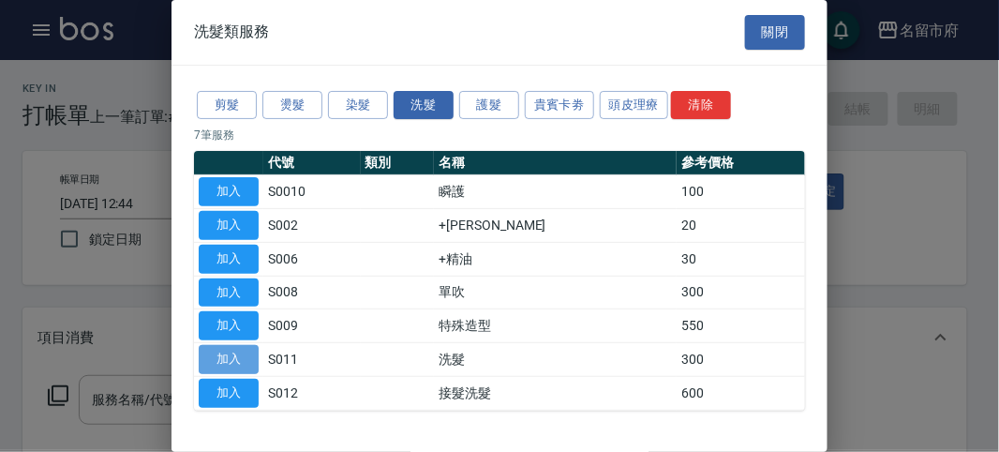
click at [221, 345] on button "加入" at bounding box center [229, 359] width 60 height 29
type input "洗髮(S011)"
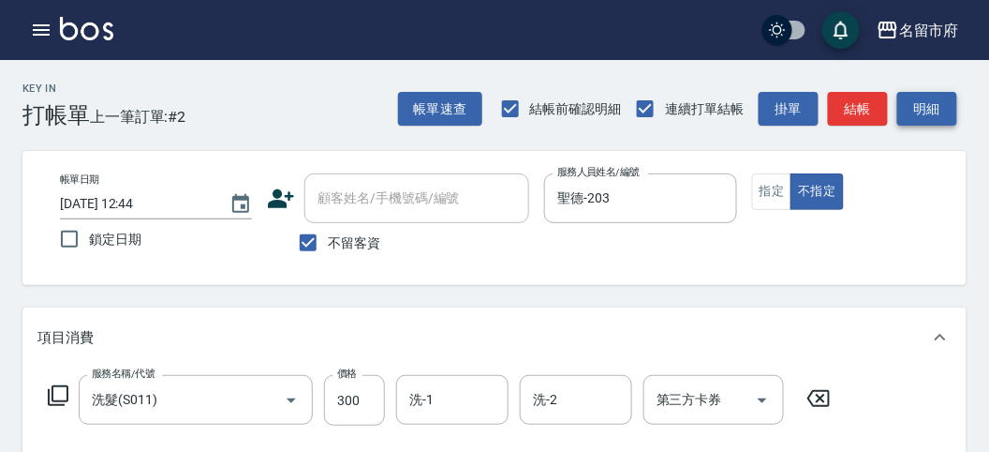
click at [917, 125] on button "明細" at bounding box center [928, 109] width 60 height 35
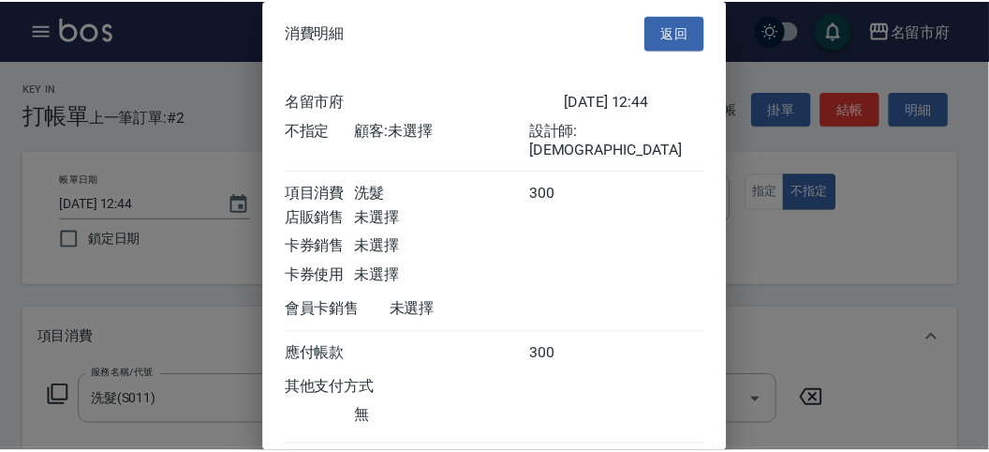
scroll to position [104, 0]
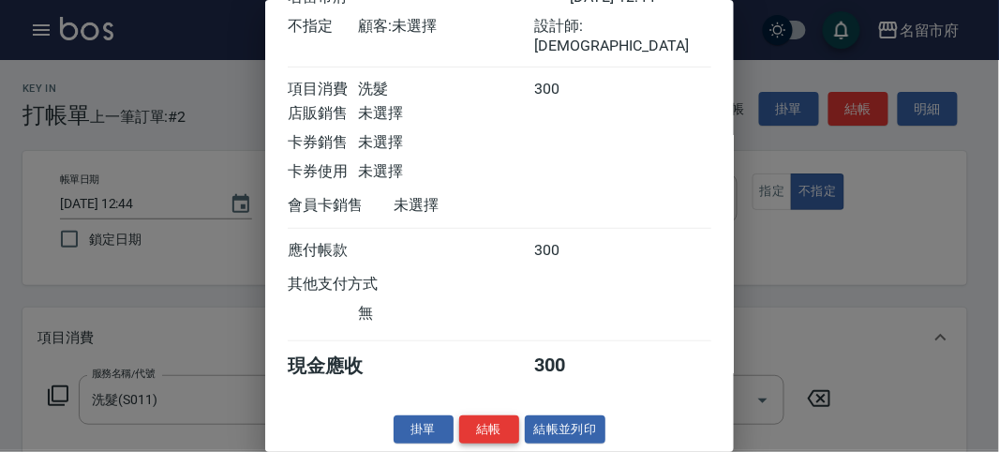
click at [492, 420] on button "結帳" at bounding box center [489, 429] width 60 height 29
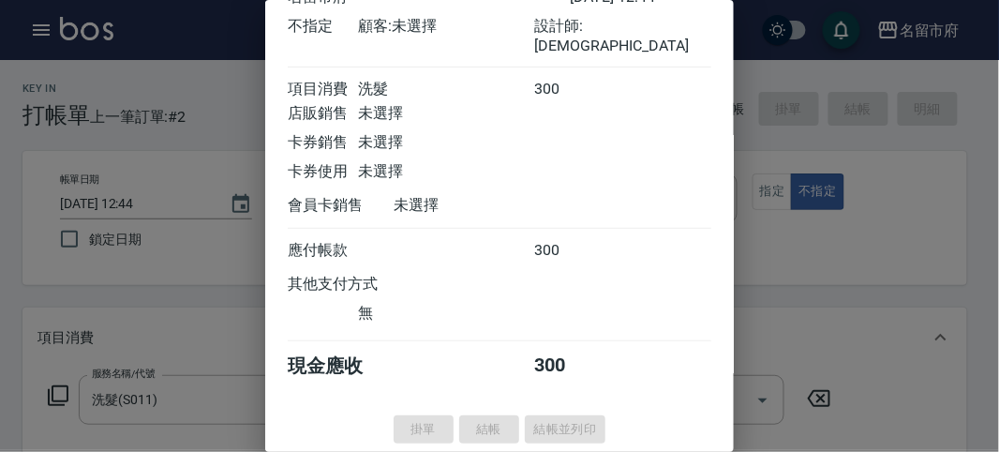
type input "[DATE] 13:04"
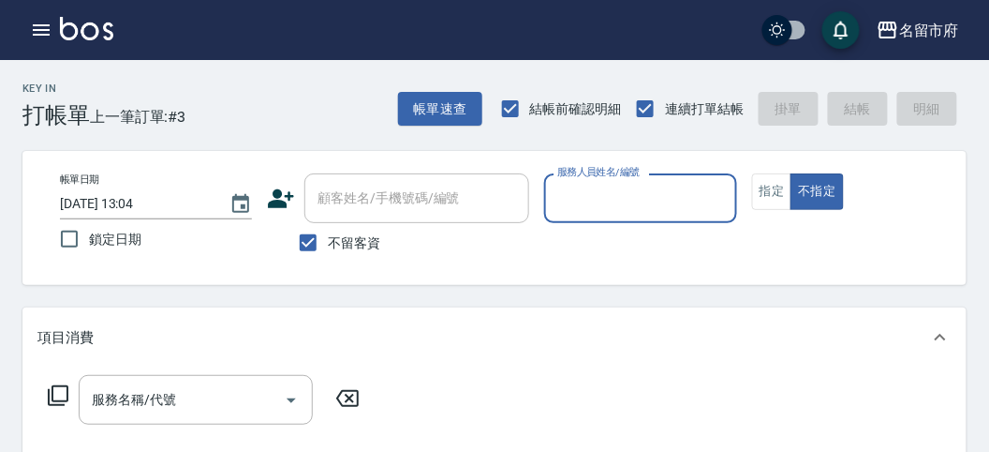
click at [329, 125] on div "Key In 打帳單 上一筆訂單:#3 帳單速查 結帳前確認明細 連續打單結帳 掛單 結帳 明細" at bounding box center [483, 94] width 967 height 68
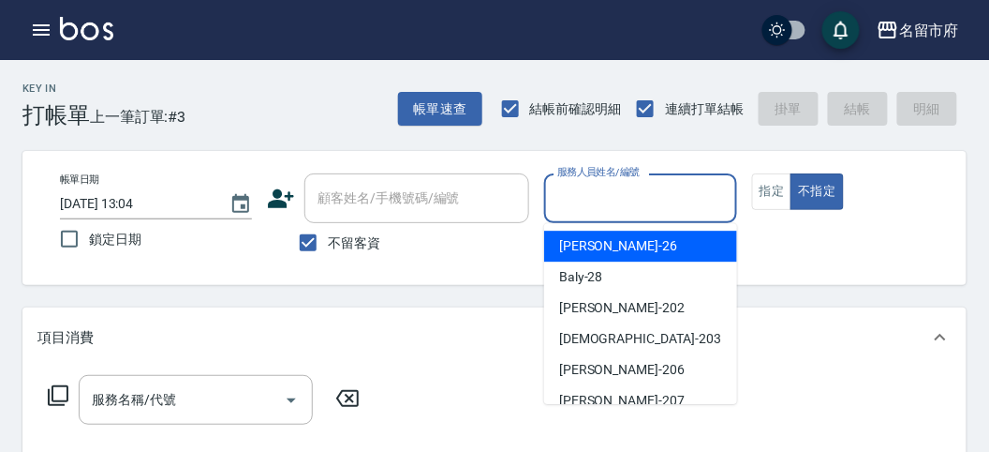
click at [620, 193] on input "服務人員姓名/編號" at bounding box center [640, 198] width 175 height 33
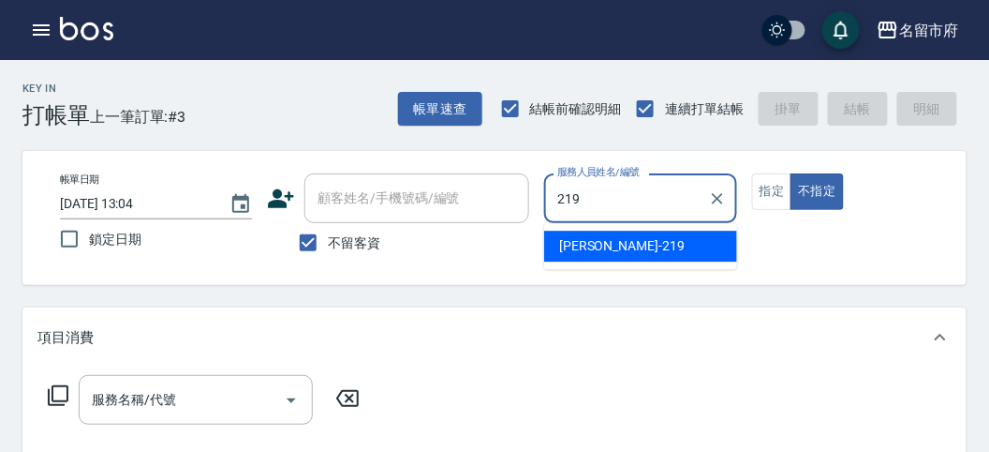
type input "[PERSON_NAME]-219"
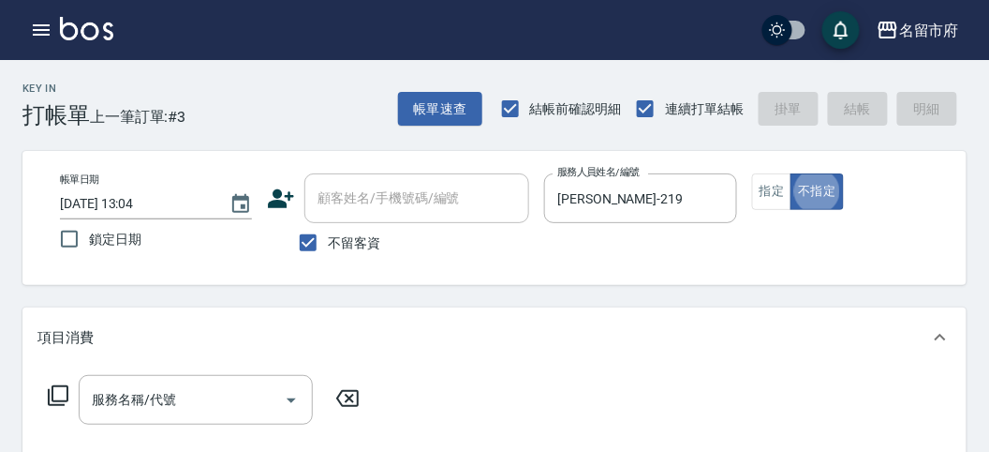
type button "false"
click at [58, 404] on icon at bounding box center [58, 395] width 21 height 21
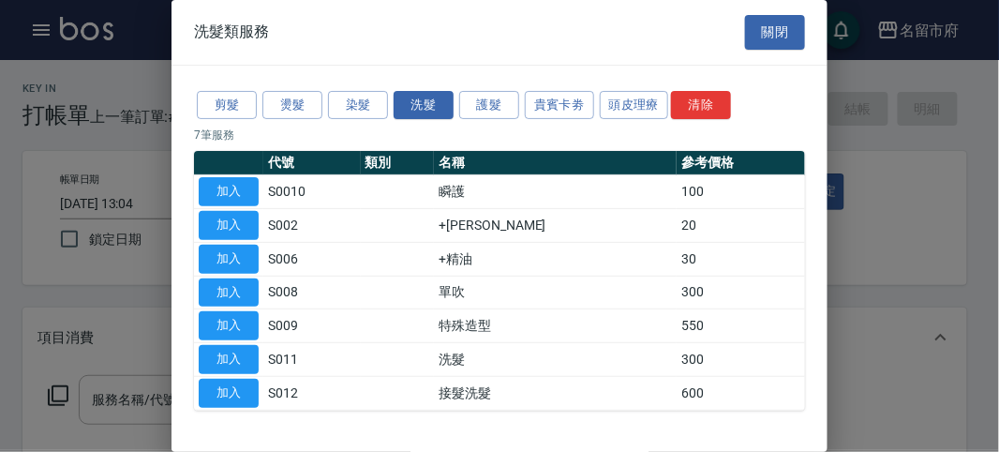
drag, startPoint x: 226, startPoint y: 361, endPoint x: 115, endPoint y: 404, distance: 118.7
click at [226, 361] on button "加入" at bounding box center [229, 359] width 60 height 29
type input "洗髮(S011)"
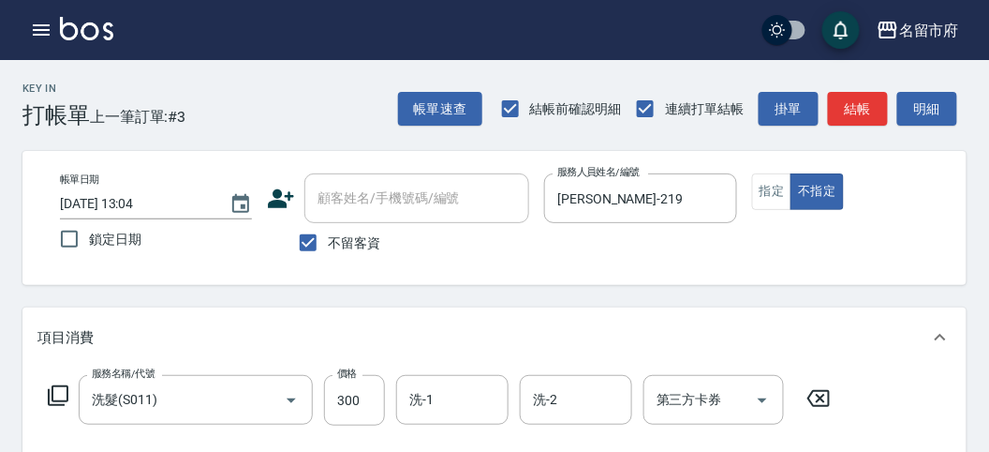
click at [52, 392] on icon at bounding box center [58, 395] width 21 height 21
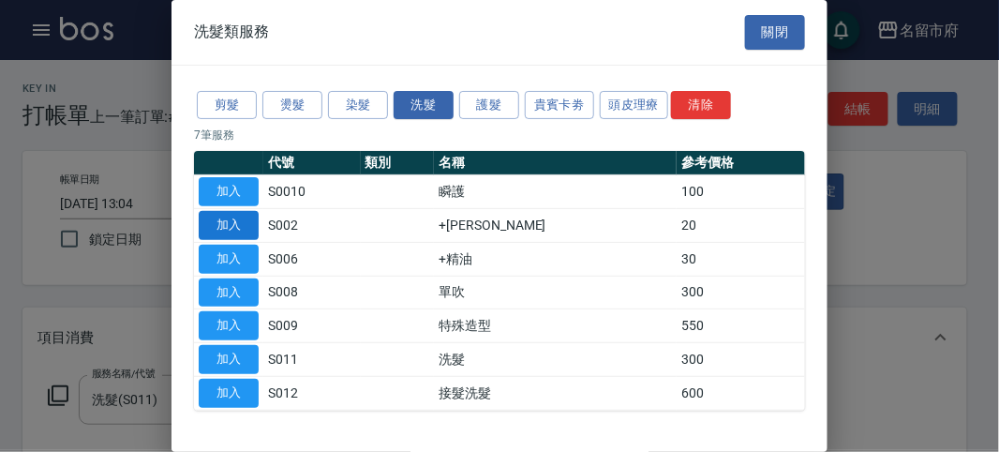
click at [230, 225] on button "加入" at bounding box center [229, 225] width 60 height 29
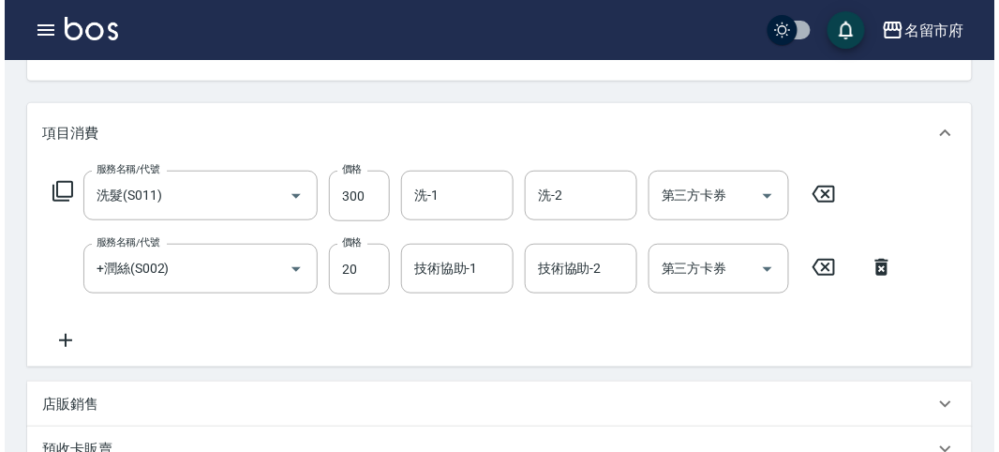
scroll to position [0, 0]
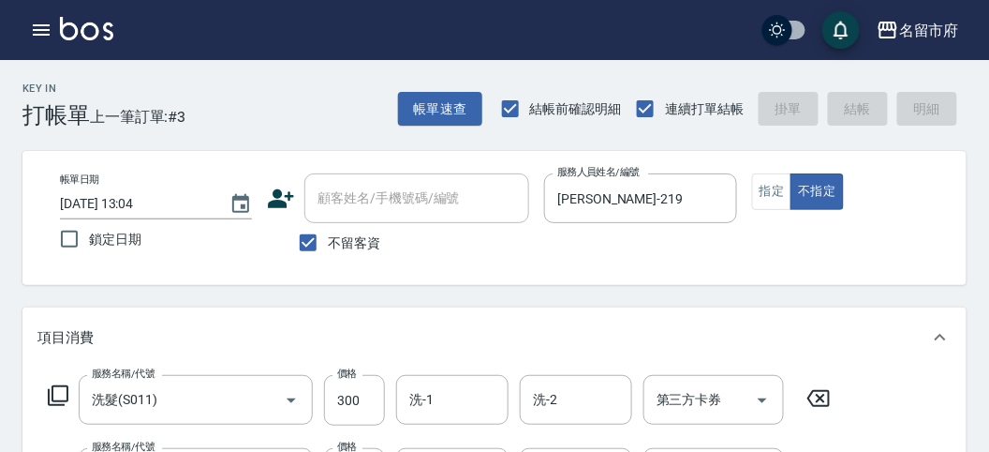
type input "[DATE] 13:21"
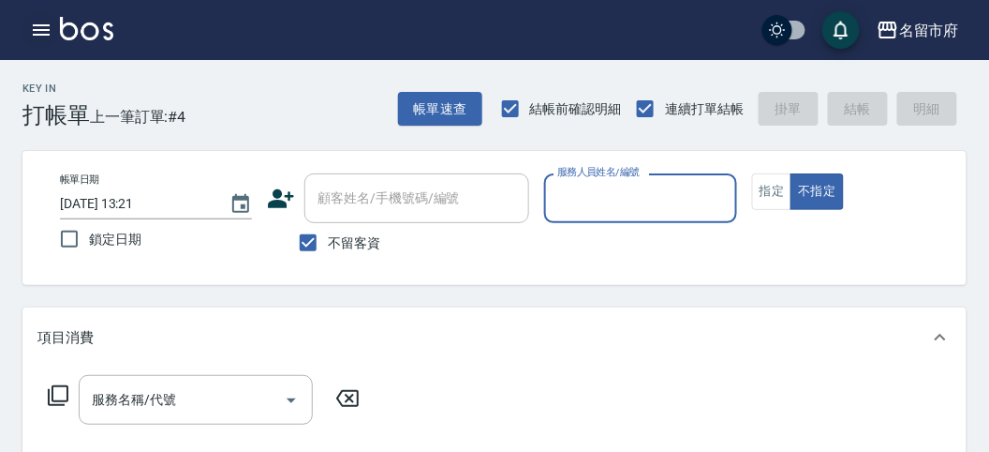
click at [25, 34] on button "button" at bounding box center [40, 29] width 37 height 37
